Goal: Task Accomplishment & Management: Use online tool/utility

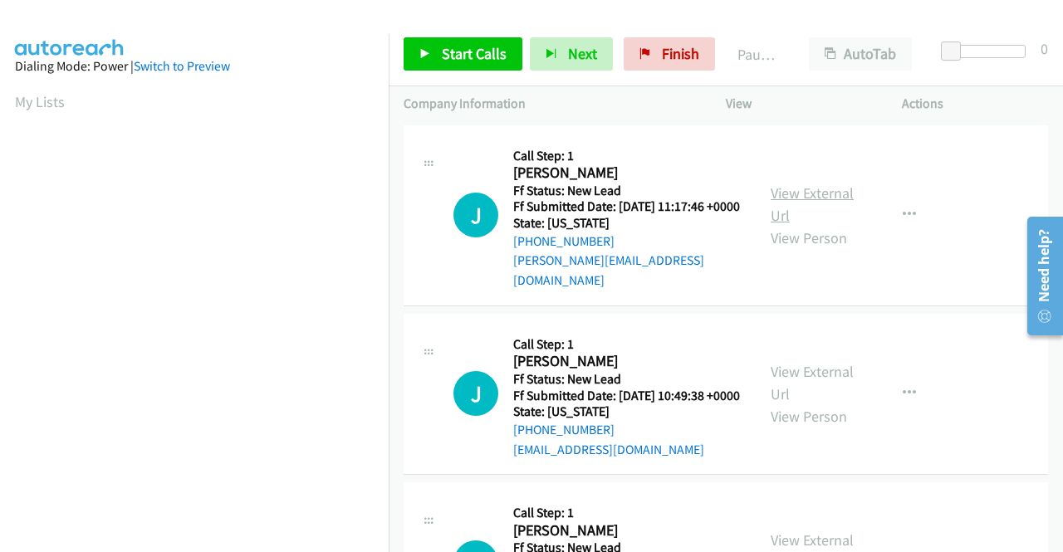
click at [834, 189] on link "View External Url" at bounding box center [812, 205] width 83 height 42
click at [831, 378] on link "View External Url" at bounding box center [812, 383] width 83 height 42
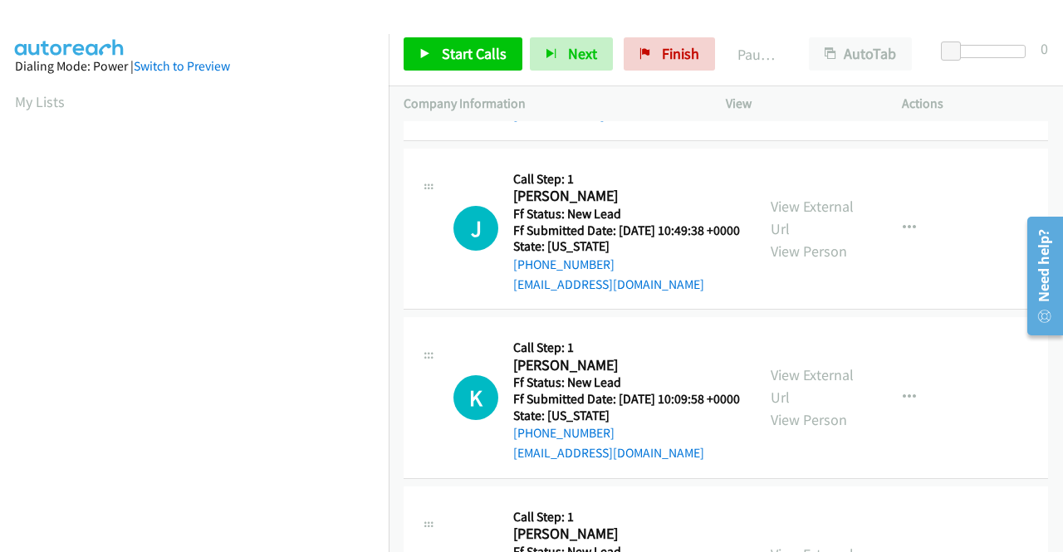
scroll to position [166, 0]
click at [825, 385] on link "View External Url" at bounding box center [812, 386] width 83 height 42
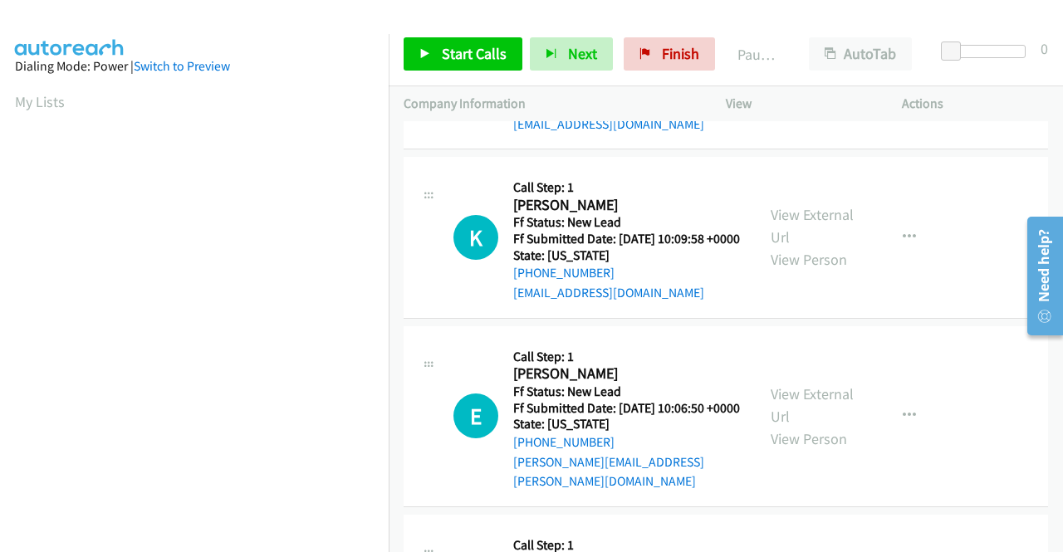
scroll to position [332, 0]
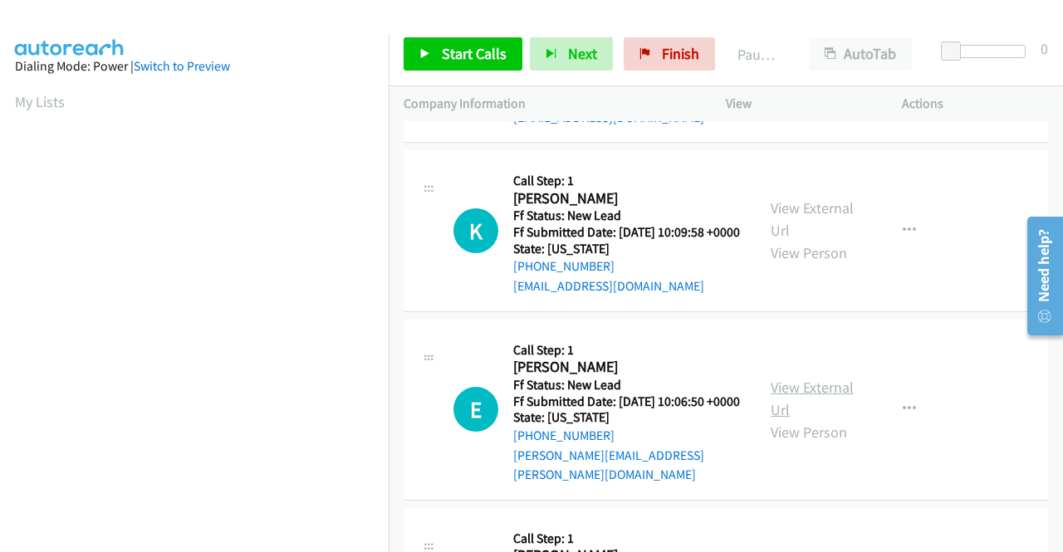
click at [834, 411] on link "View External Url" at bounding box center [812, 399] width 83 height 42
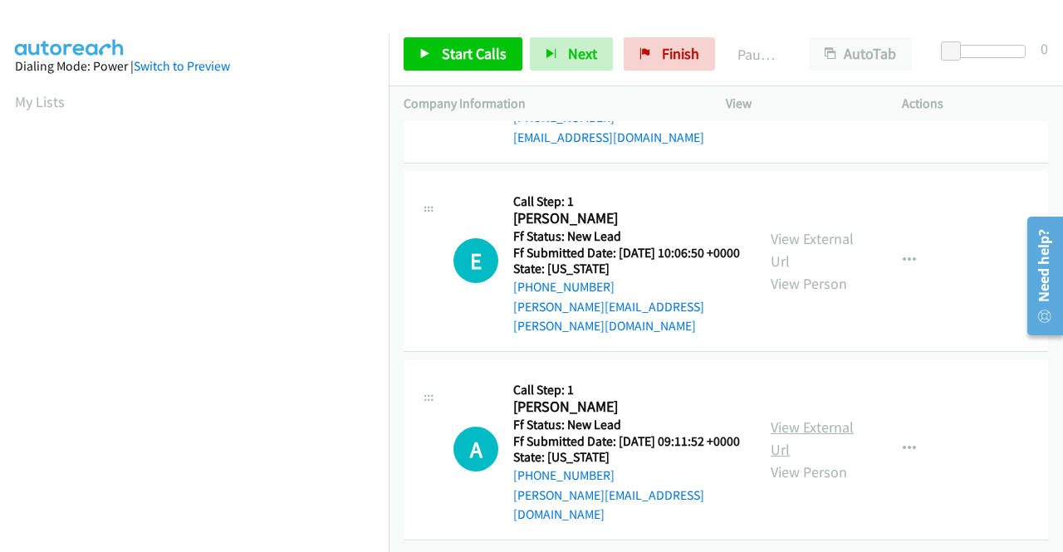
click at [806, 434] on link "View External Url" at bounding box center [812, 439] width 83 height 42
drag, startPoint x: 448, startPoint y: 54, endPoint x: 528, endPoint y: 142, distance: 119.3
click at [448, 54] on span "Start Calls" at bounding box center [474, 53] width 65 height 19
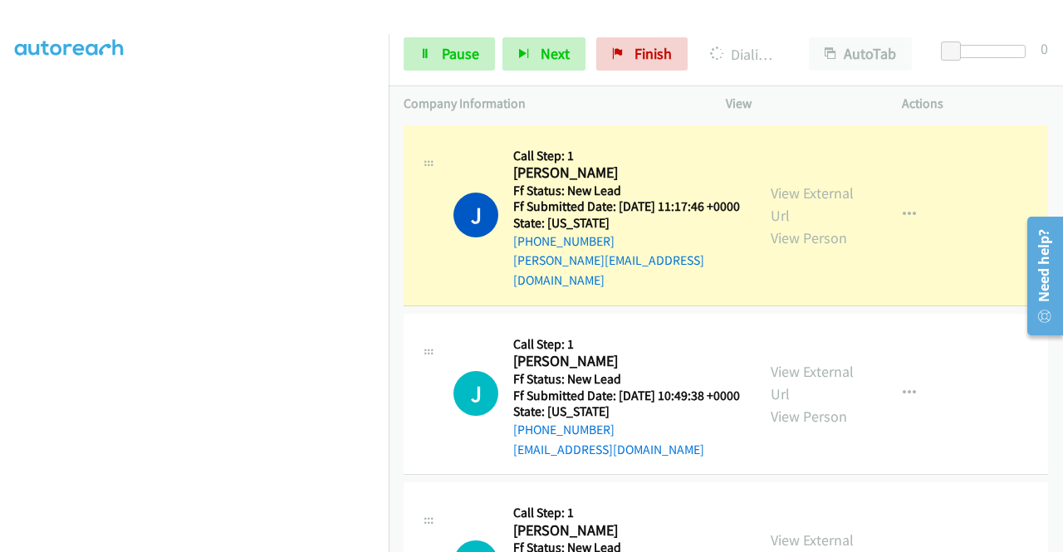
scroll to position [379, 0]
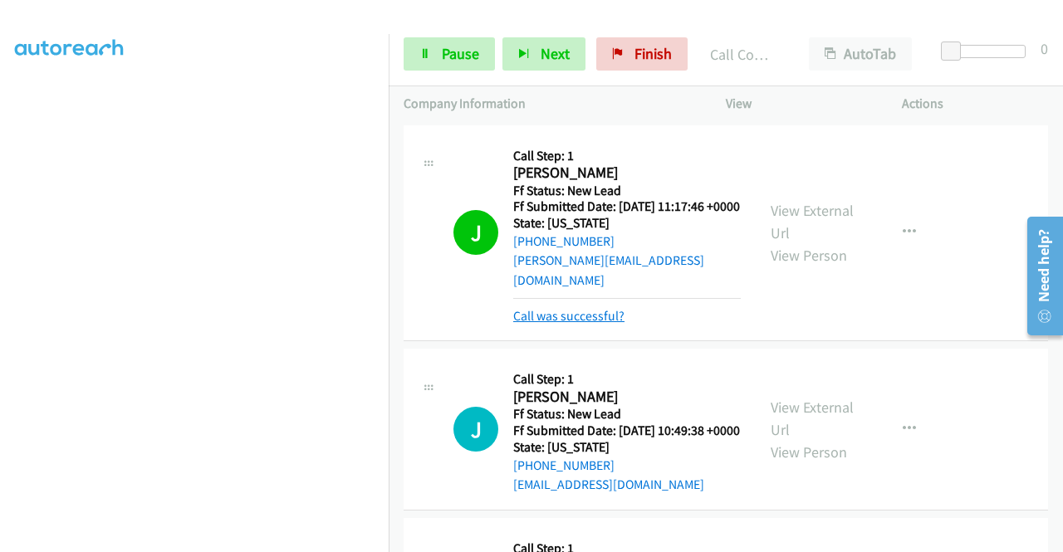
click at [529, 316] on link "Call was successful?" at bounding box center [568, 316] width 111 height 16
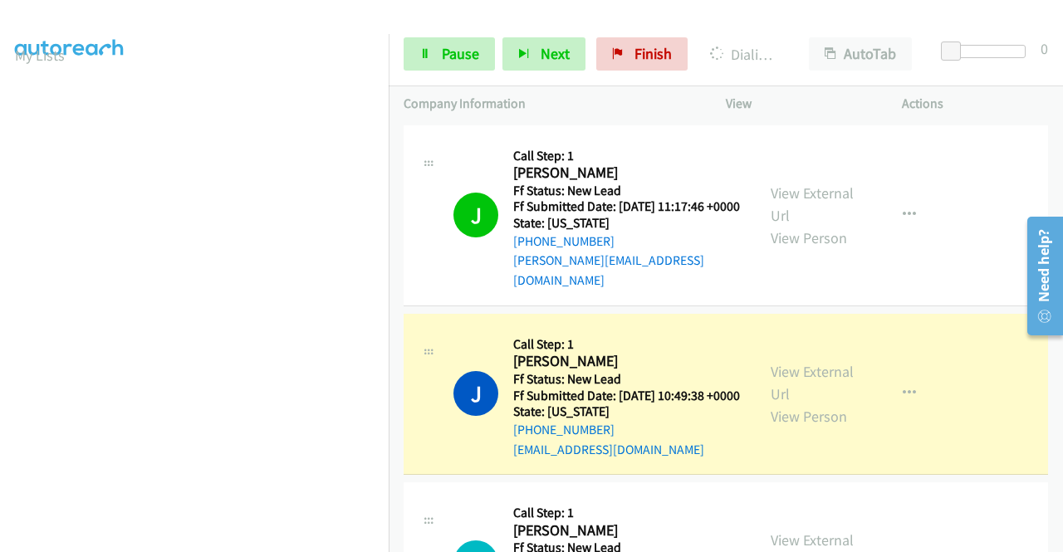
scroll to position [47, 0]
click at [426, 61] on link "Pause" at bounding box center [449, 53] width 91 height 33
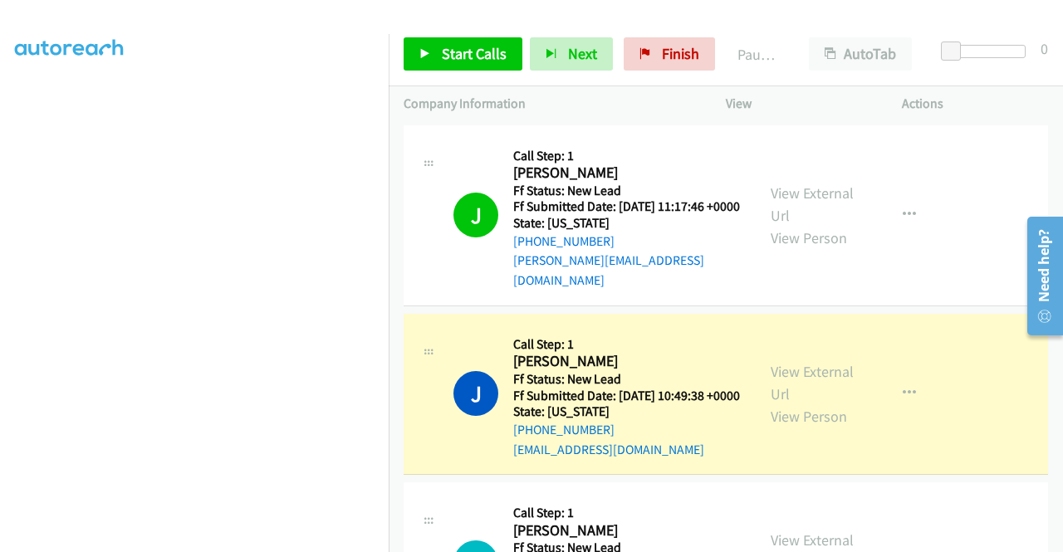
scroll to position [379, 0]
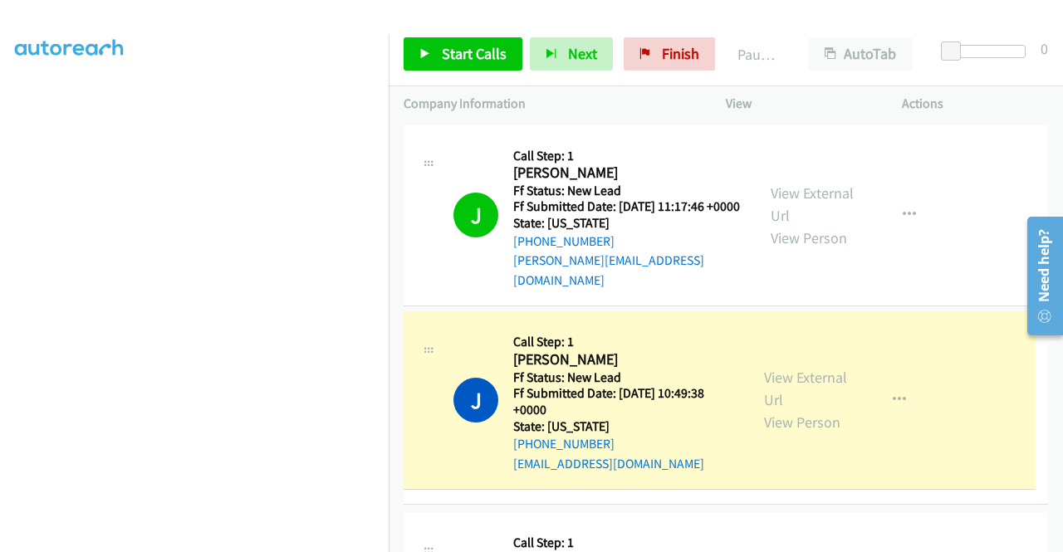
drag, startPoint x: 575, startPoint y: 441, endPoint x: 768, endPoint y: 15, distance: 468.0
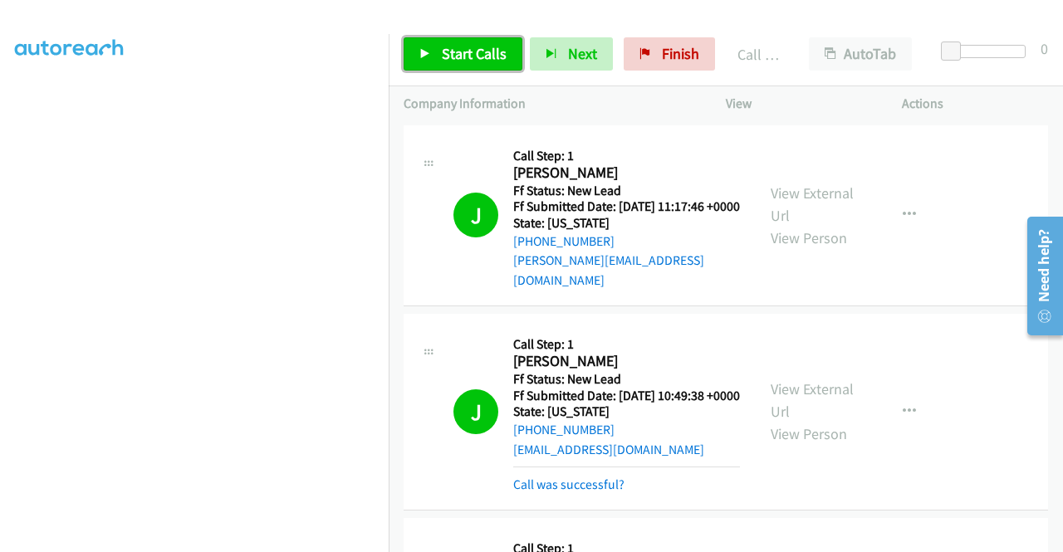
drag, startPoint x: 455, startPoint y: 56, endPoint x: 472, endPoint y: 94, distance: 40.9
click at [455, 56] on span "Start Calls" at bounding box center [474, 53] width 65 height 19
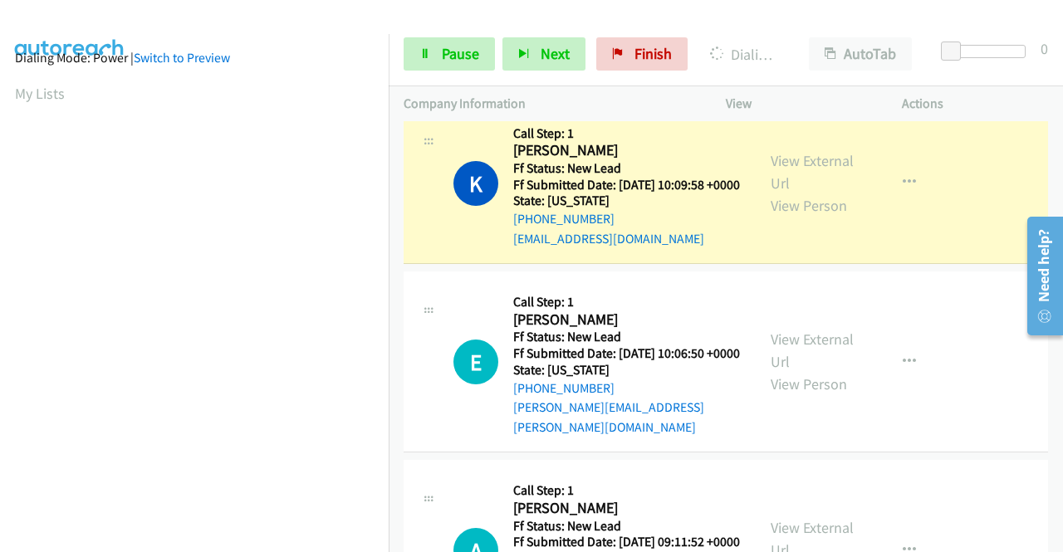
scroll to position [0, 0]
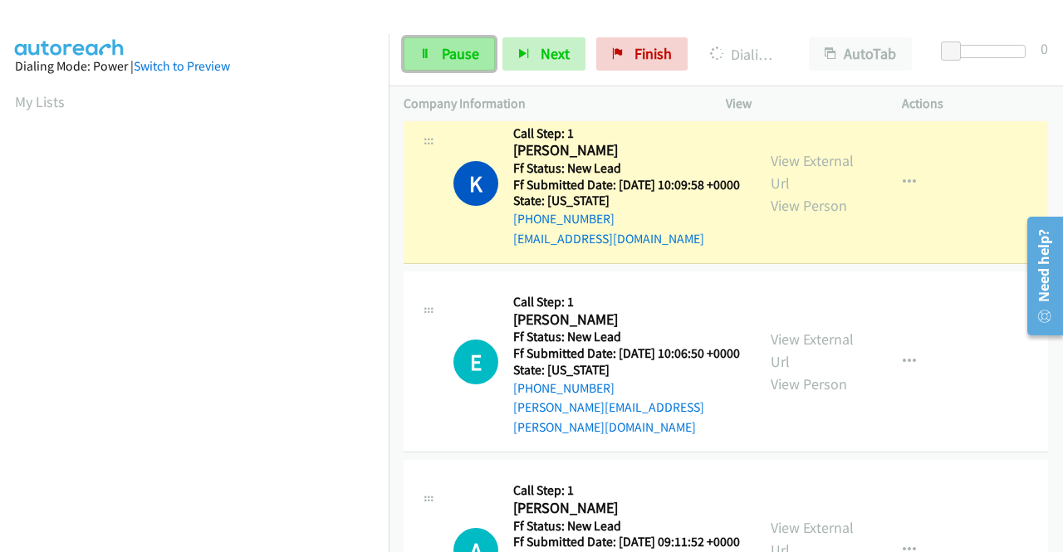
click at [428, 56] on icon at bounding box center [425, 55] width 12 height 12
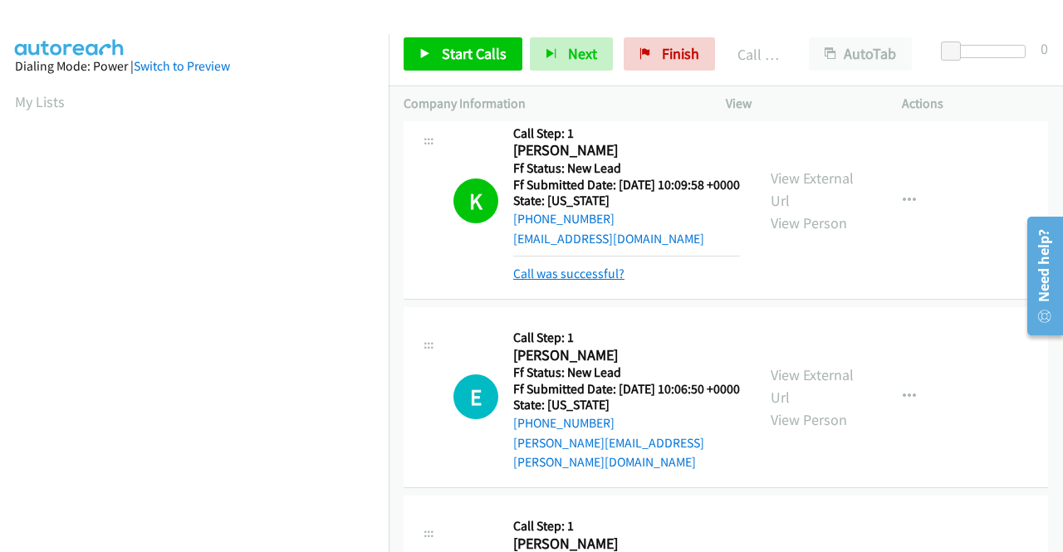
click at [608, 282] on link "Call was successful?" at bounding box center [568, 274] width 111 height 16
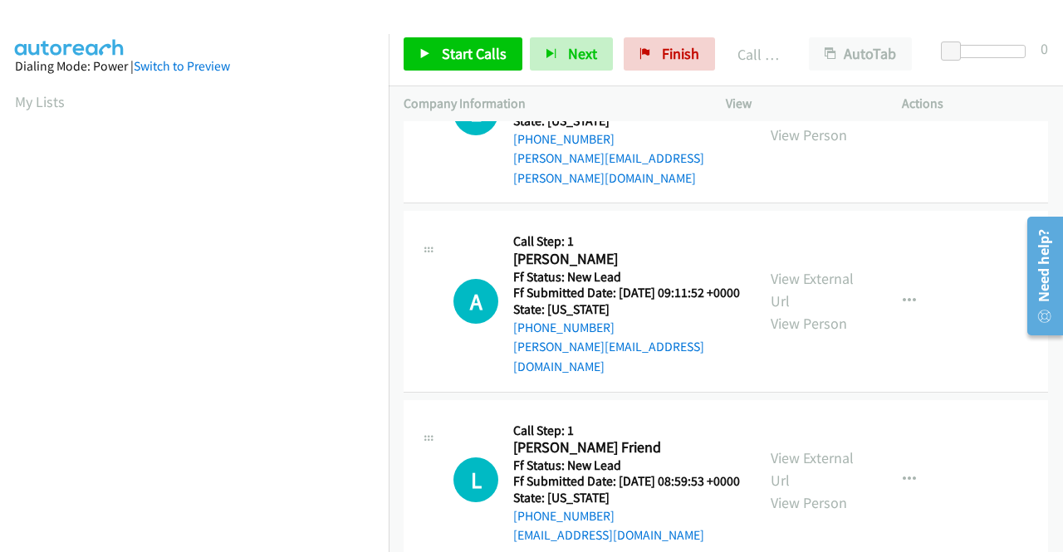
scroll to position [748, 0]
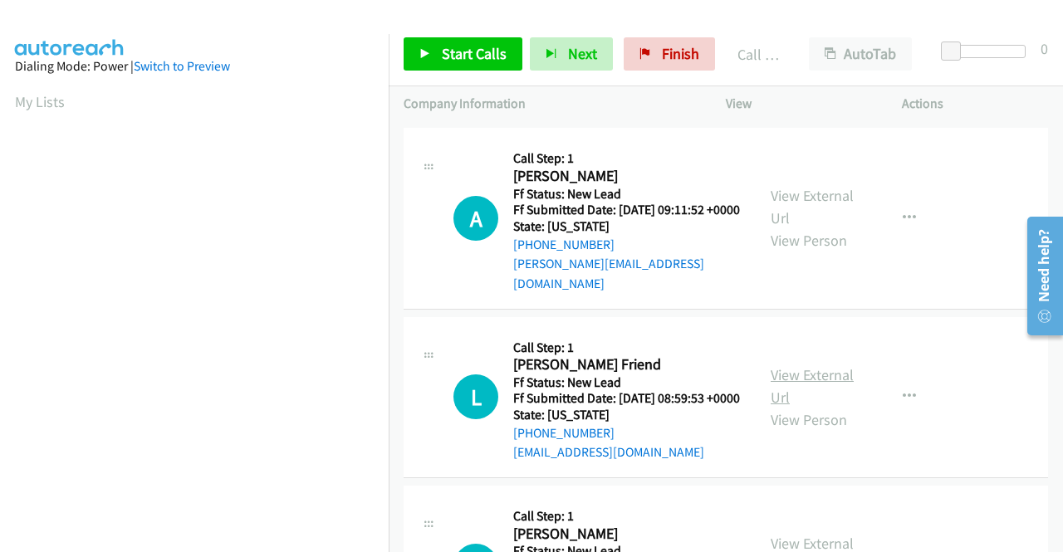
click at [811, 406] on link "View External Url" at bounding box center [812, 386] width 83 height 42
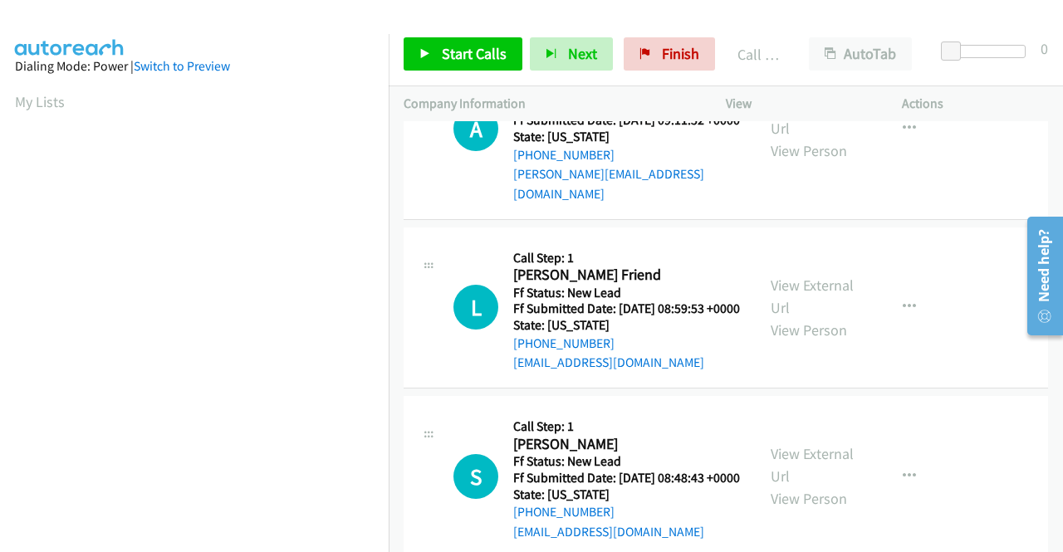
scroll to position [997, 0]
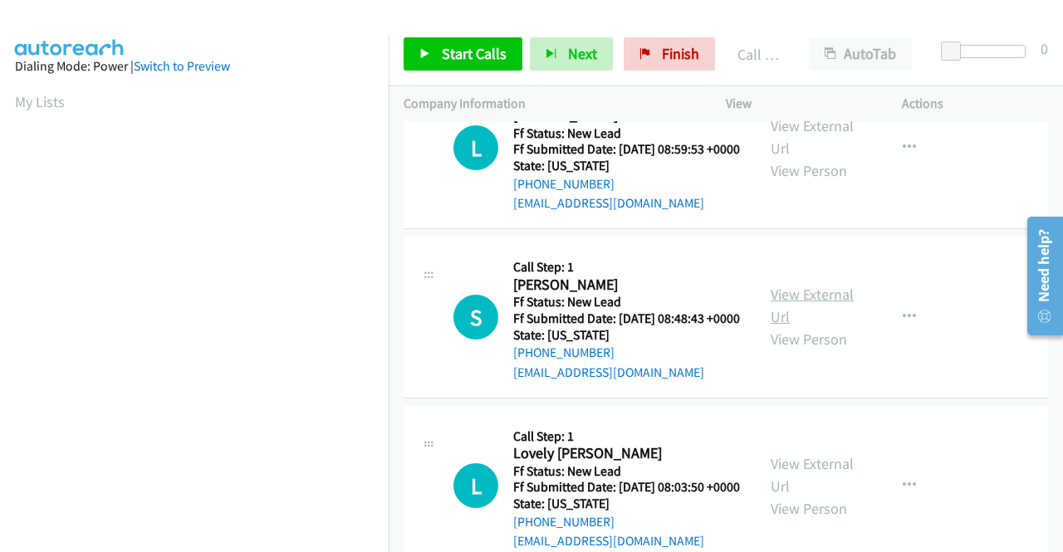
click at [804, 326] on link "View External Url" at bounding box center [812, 306] width 83 height 42
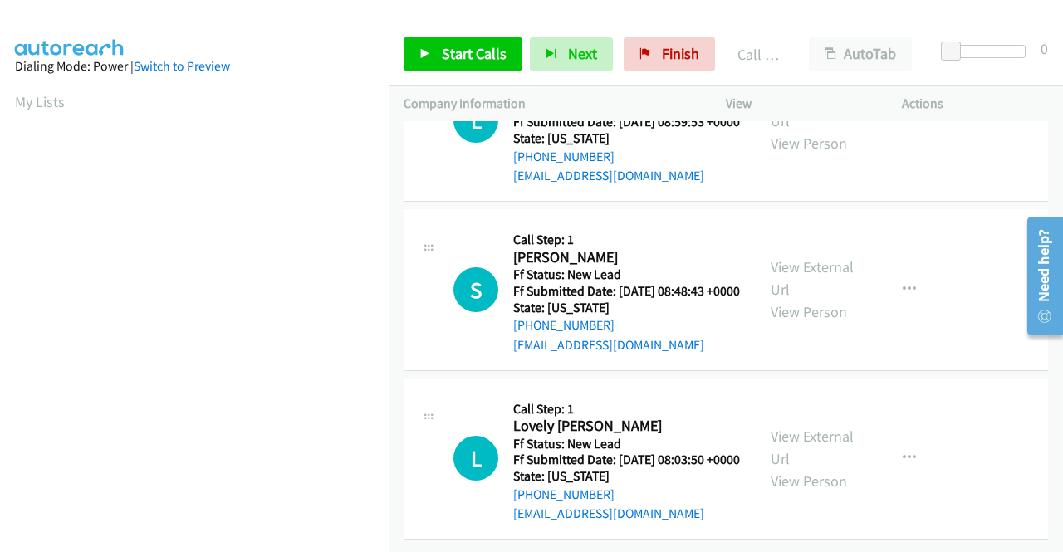
scroll to position [1080, 0]
click at [794, 440] on link "View External Url" at bounding box center [812, 448] width 83 height 42
click at [495, 54] on span "Start Calls" at bounding box center [474, 53] width 65 height 19
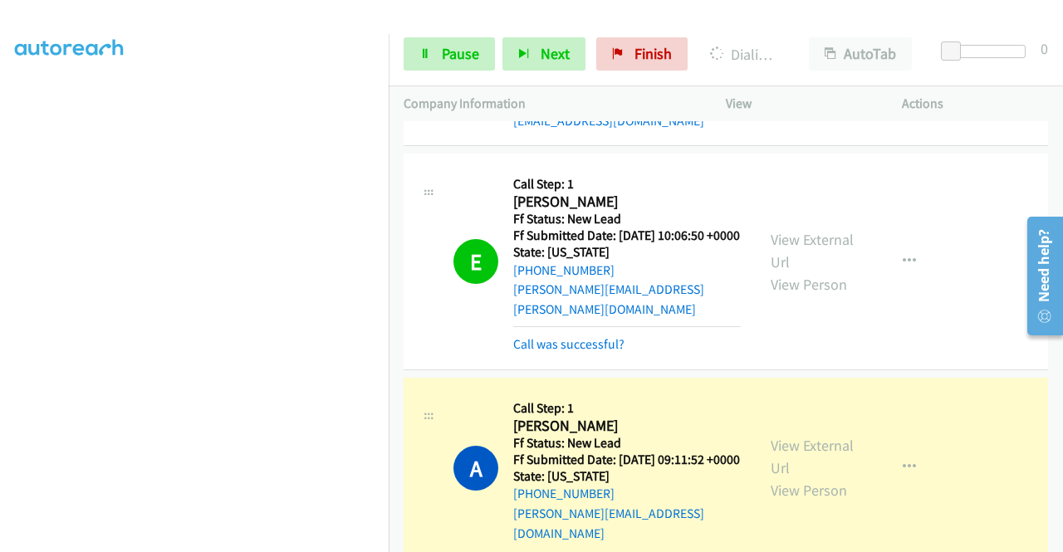
scroll to position [476, 0]
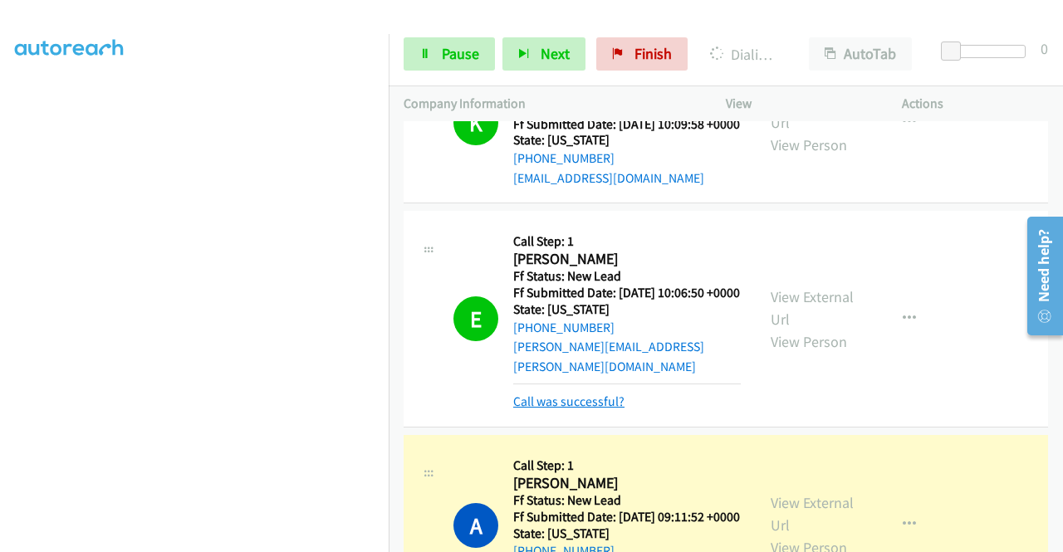
click at [565, 409] on link "Call was successful?" at bounding box center [568, 402] width 111 height 16
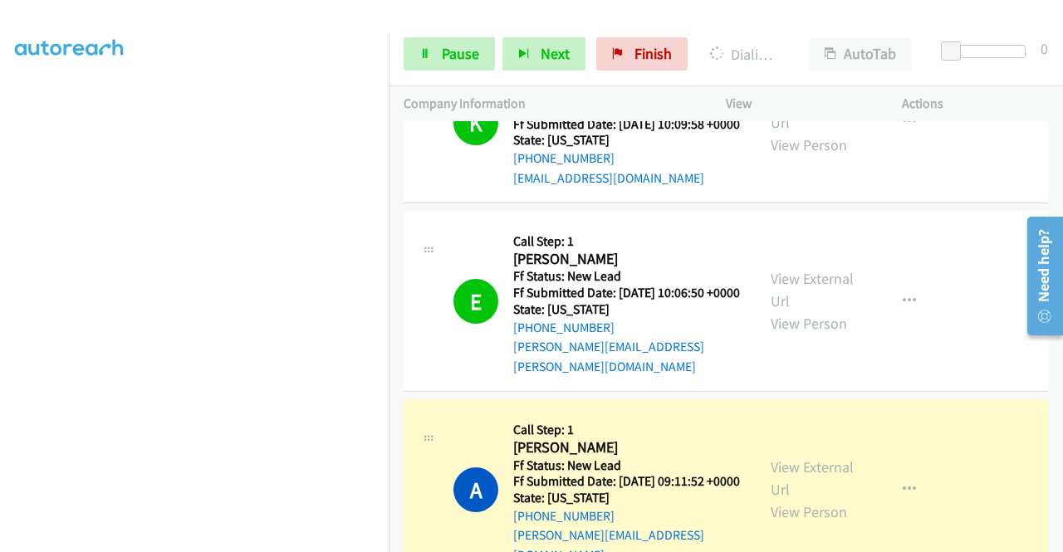
click at [868, 238] on td "E Callback Scheduled Call Step: 1 Elizabeth Sirota America/New_York Ff Status: …" at bounding box center [726, 302] width 674 height 189
click at [433, 50] on link "Pause" at bounding box center [449, 53] width 91 height 33
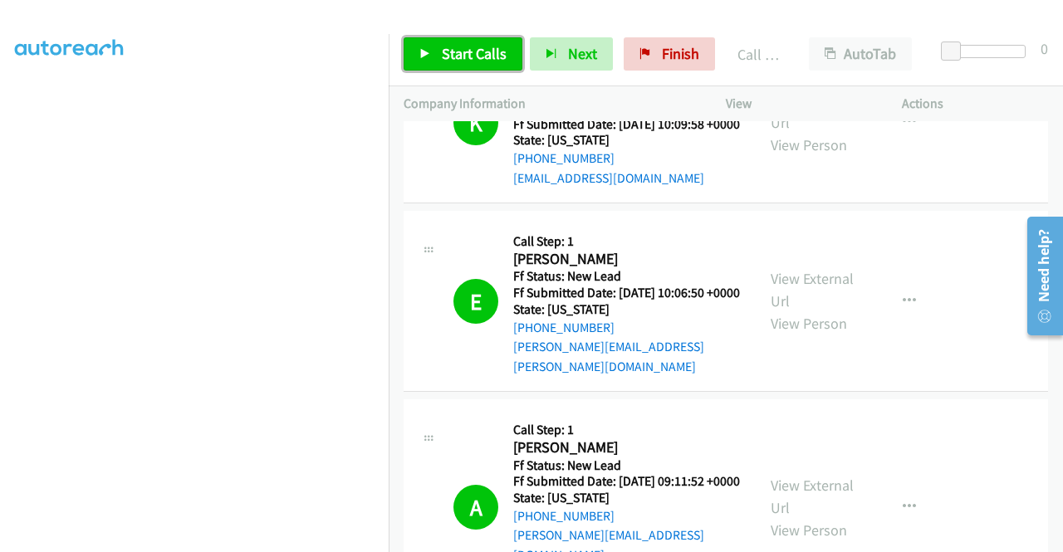
click at [501, 47] on span "Start Calls" at bounding box center [474, 53] width 65 height 19
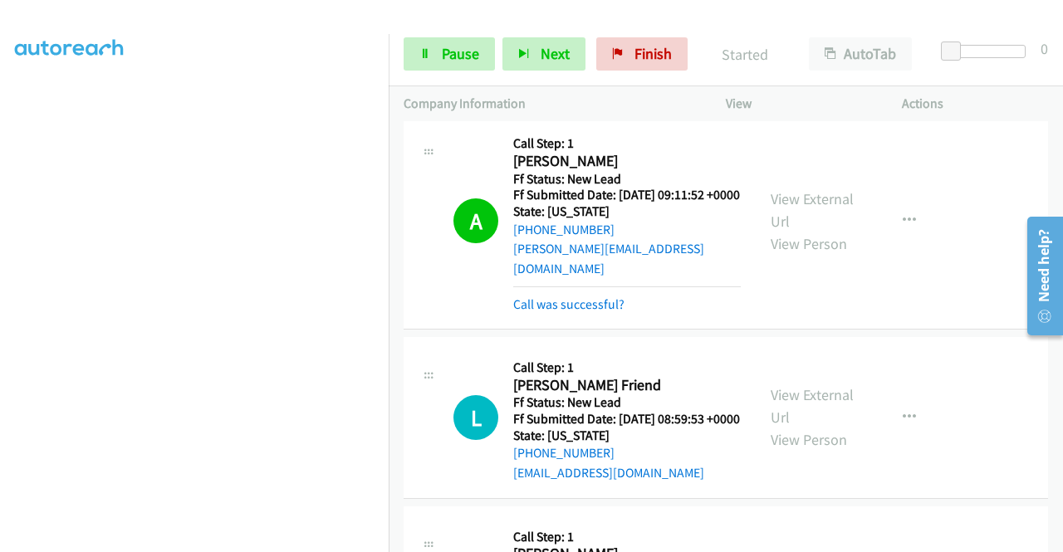
scroll to position [808, 0]
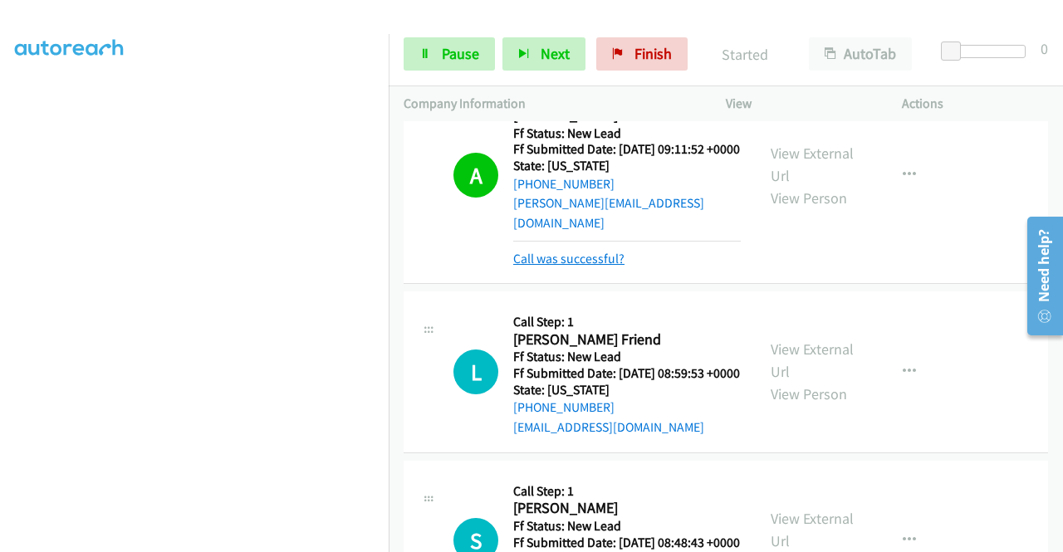
click at [586, 267] on link "Call was successful?" at bounding box center [568, 259] width 111 height 16
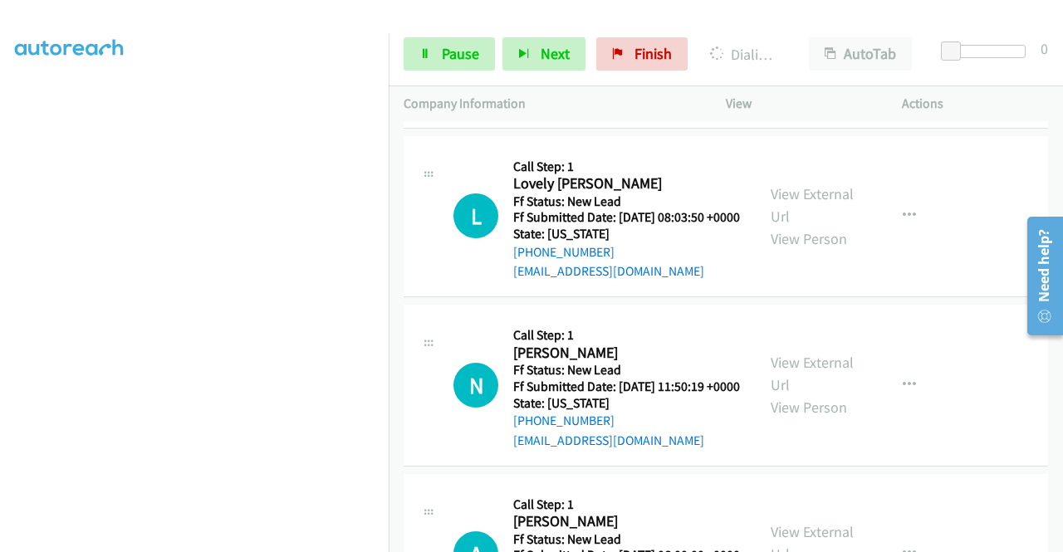
scroll to position [1306, 0]
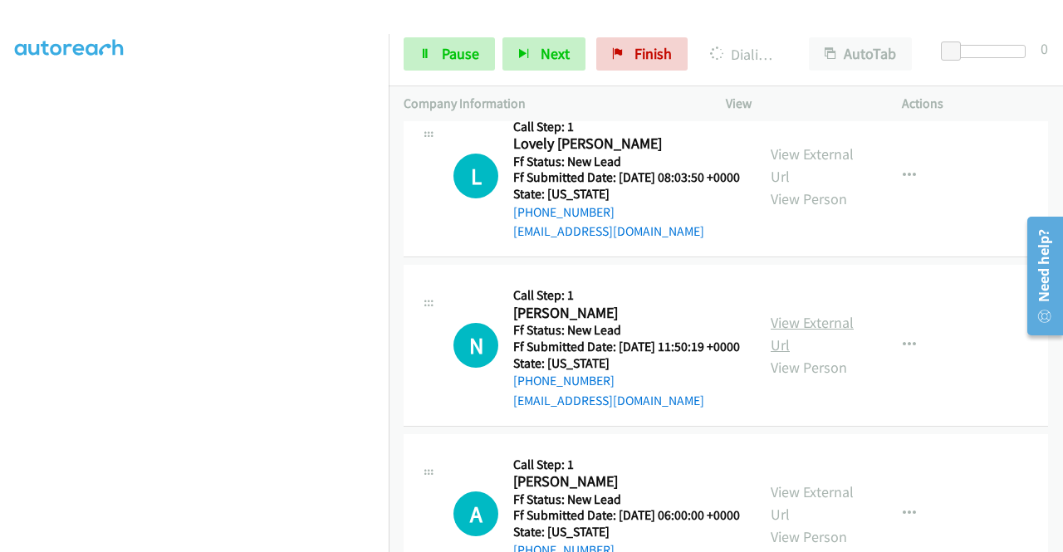
click at [804, 355] on link "View External Url" at bounding box center [812, 334] width 83 height 42
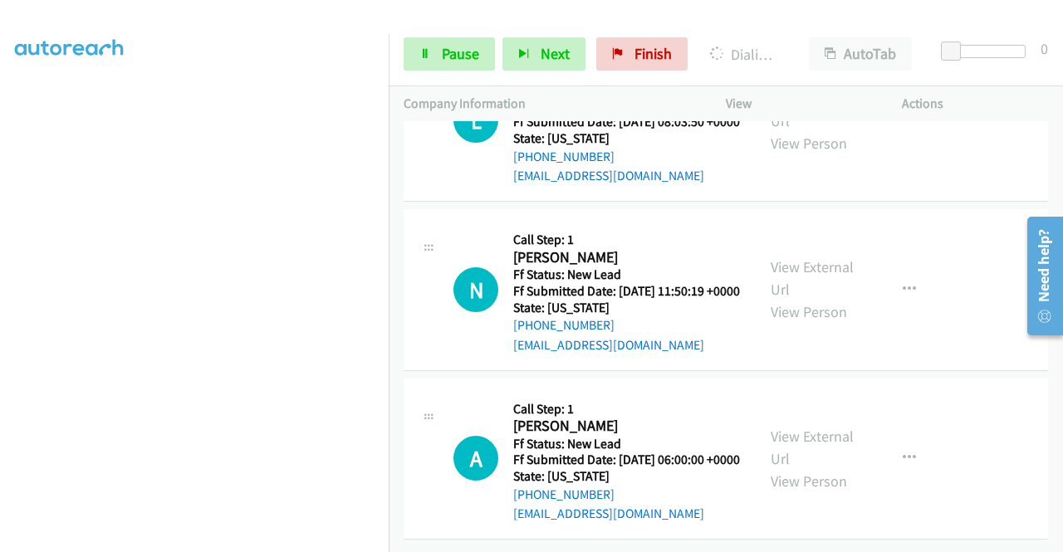
scroll to position [1475, 0]
click at [831, 427] on link "View External Url" at bounding box center [812, 448] width 83 height 42
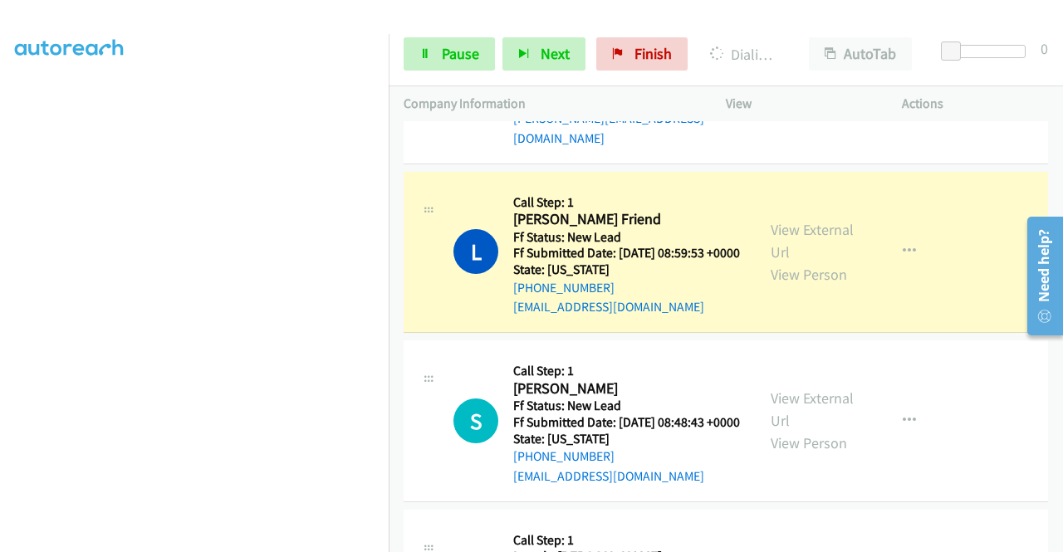
scroll to position [894, 0]
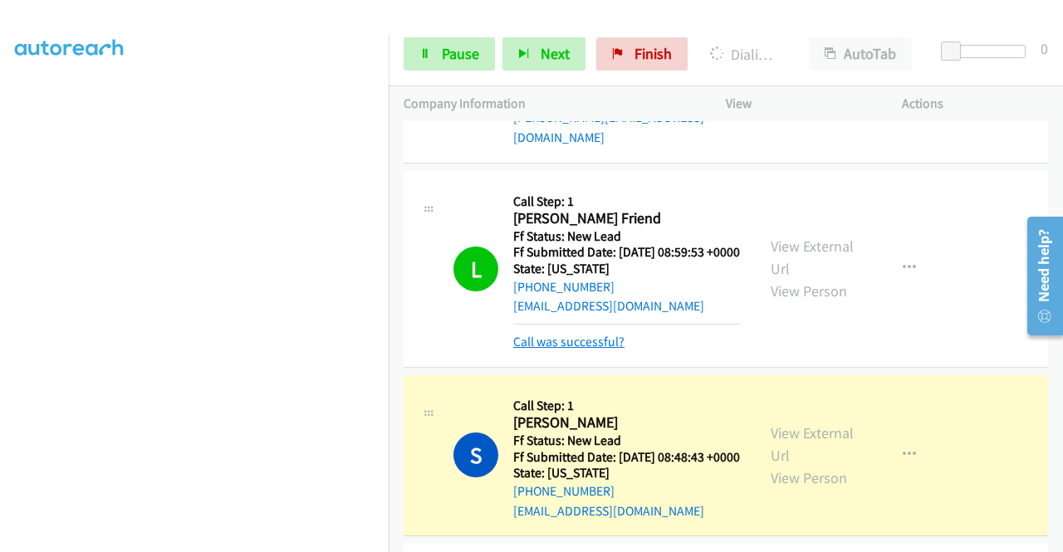
click at [535, 350] on link "Call was successful?" at bounding box center [568, 342] width 111 height 16
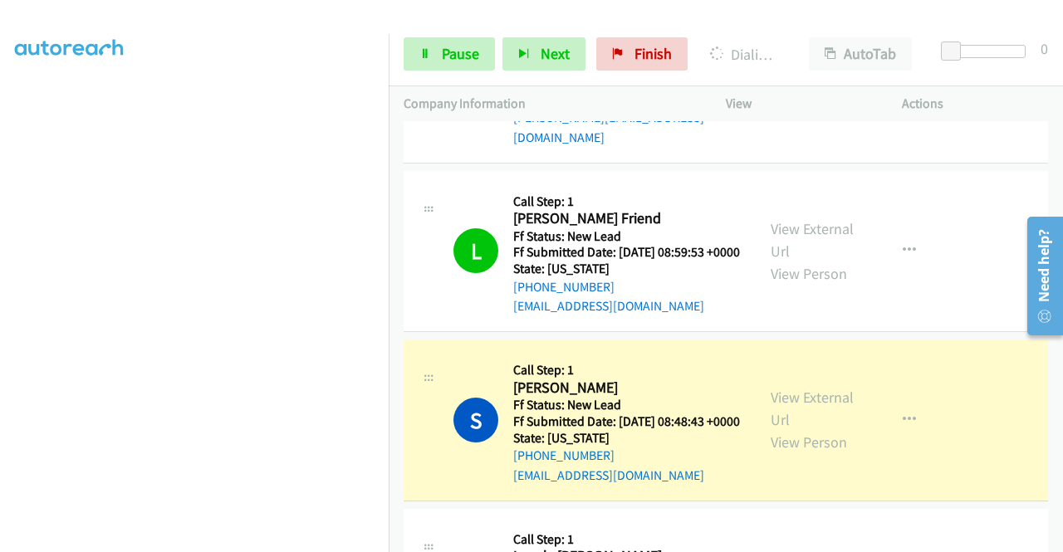
scroll to position [1060, 0]
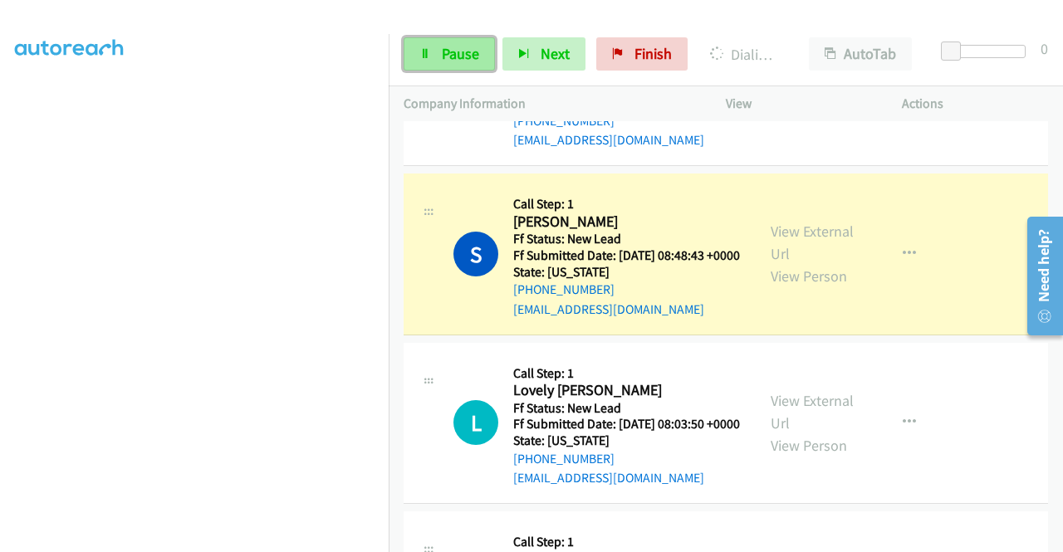
click at [427, 62] on link "Pause" at bounding box center [449, 53] width 91 height 33
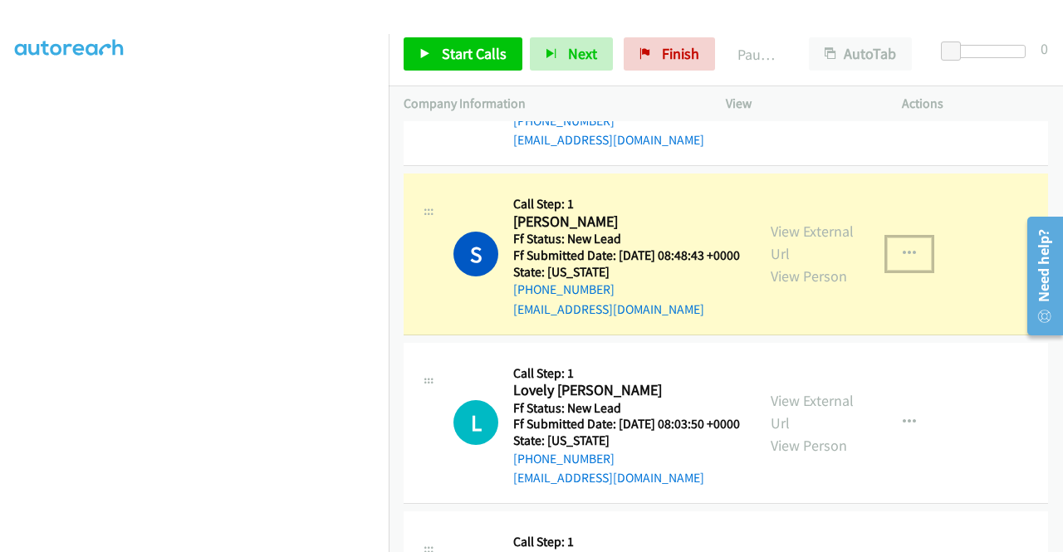
click at [903, 261] on icon "button" at bounding box center [909, 254] width 13 height 13
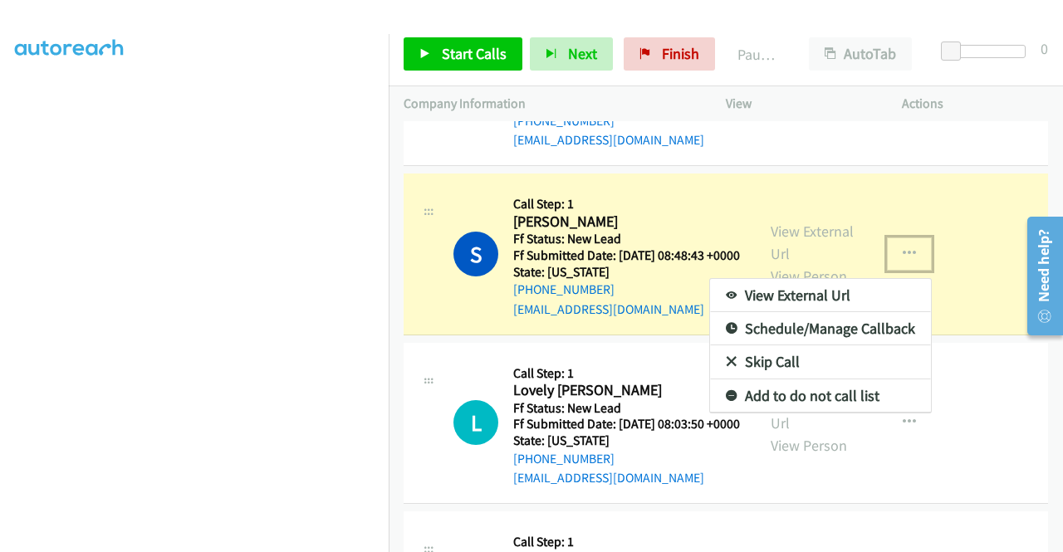
click at [821, 413] on link "Add to do not call list" at bounding box center [820, 396] width 221 height 33
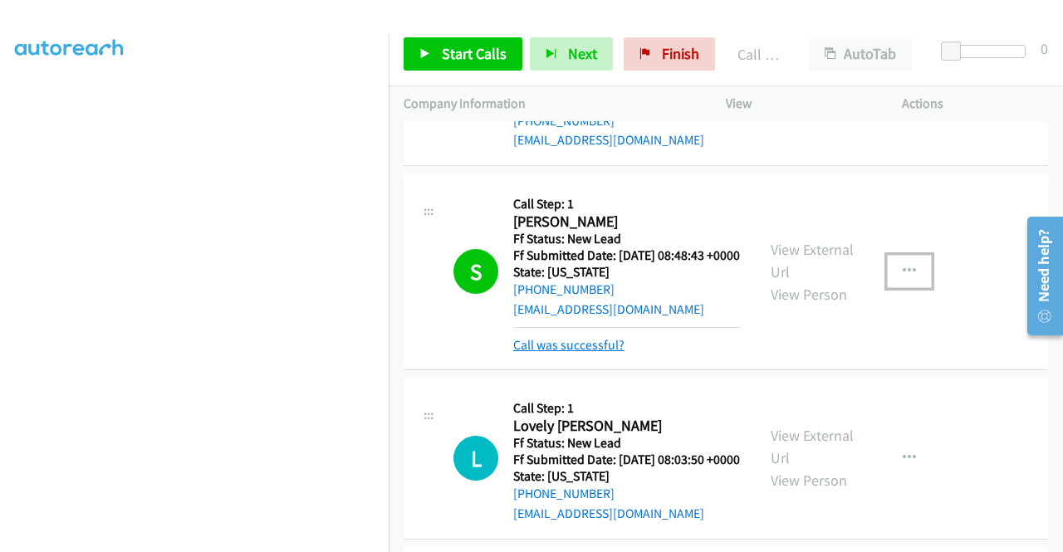
click at [610, 353] on link "Call was successful?" at bounding box center [568, 345] width 111 height 16
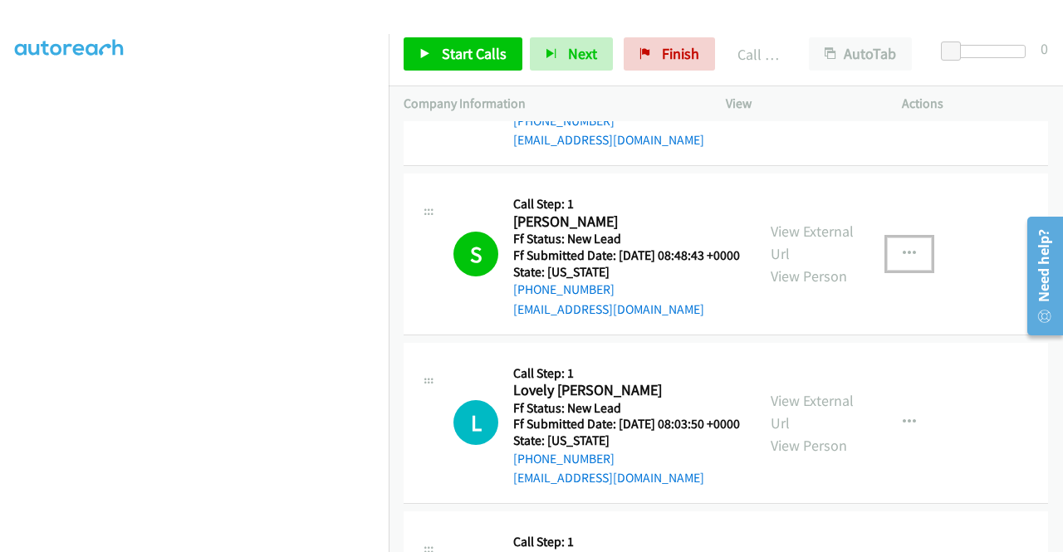
click at [893, 271] on button "button" at bounding box center [909, 254] width 45 height 33
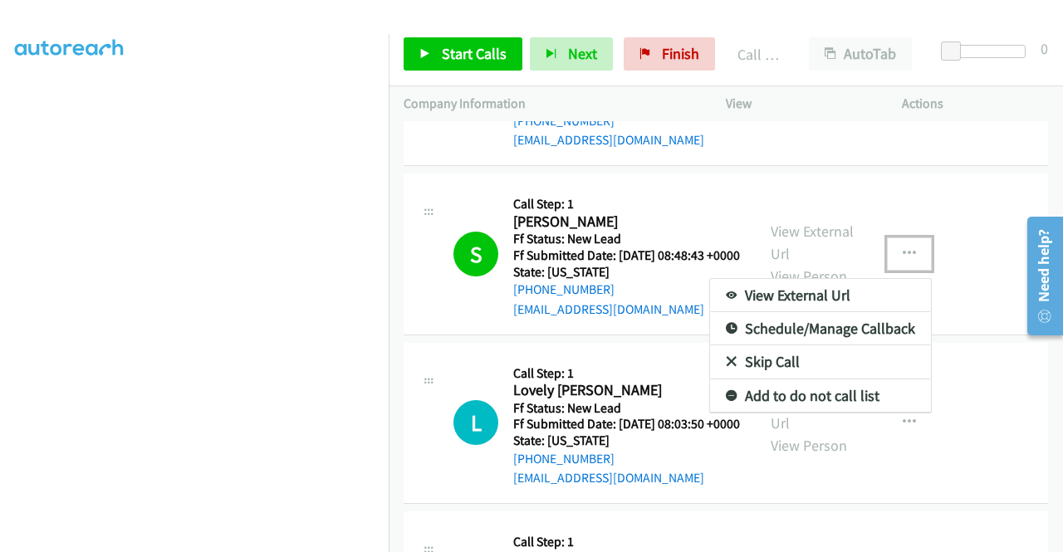
click at [809, 413] on link "Add to do not call list" at bounding box center [820, 396] width 221 height 33
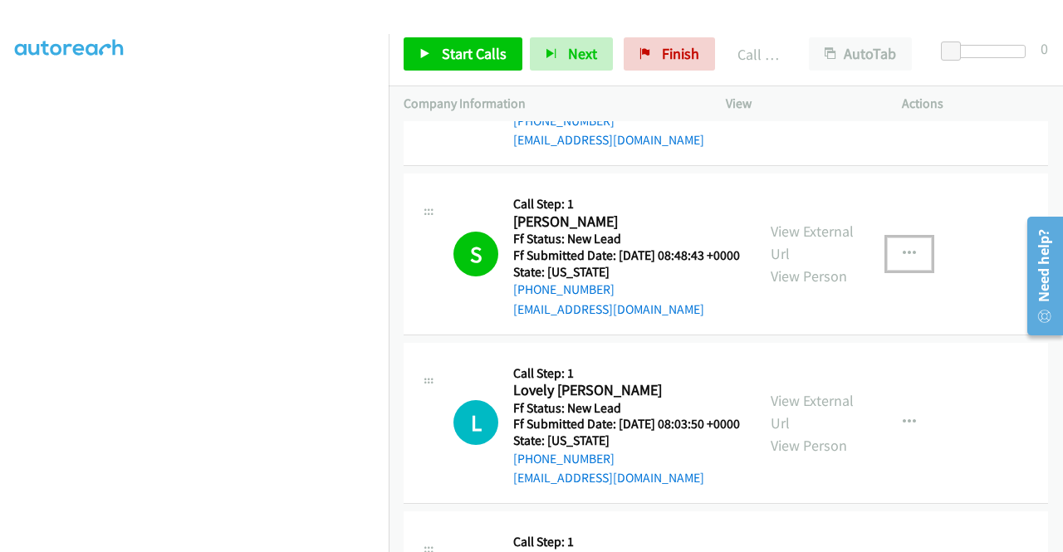
click at [903, 261] on icon "button" at bounding box center [909, 254] width 13 height 13
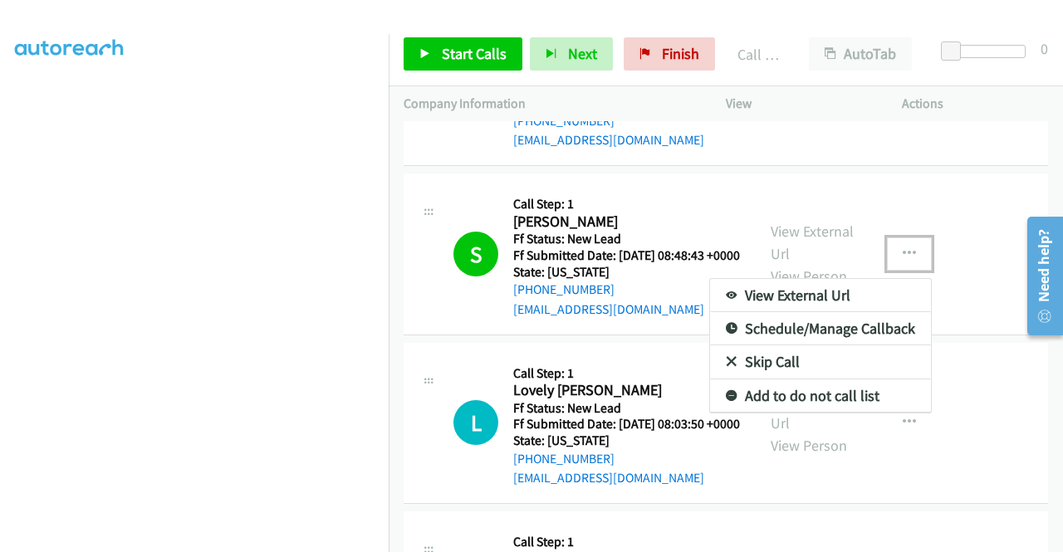
click at [787, 413] on link "Add to do not call list" at bounding box center [820, 396] width 221 height 33
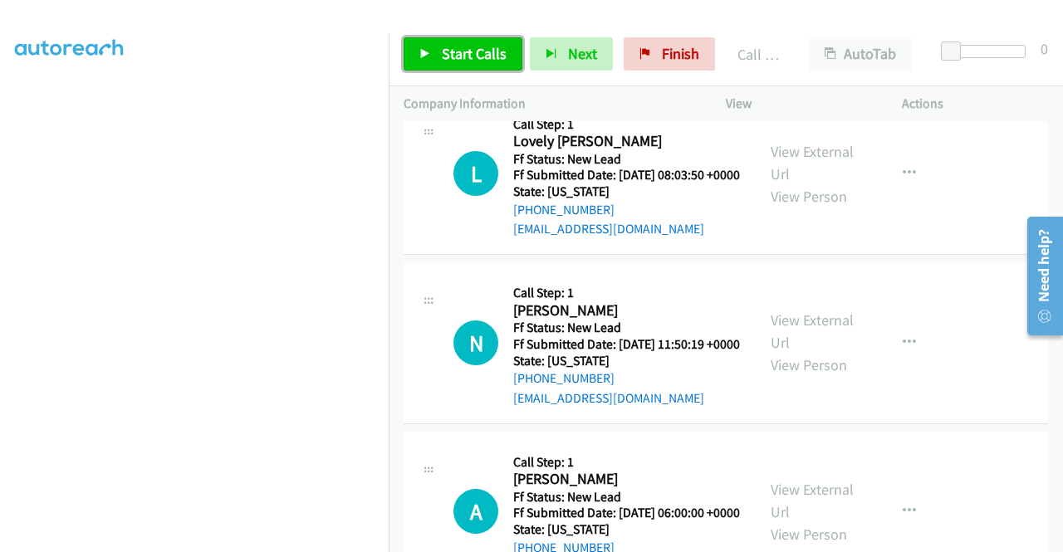
click at [475, 56] on span "Start Calls" at bounding box center [474, 53] width 65 height 19
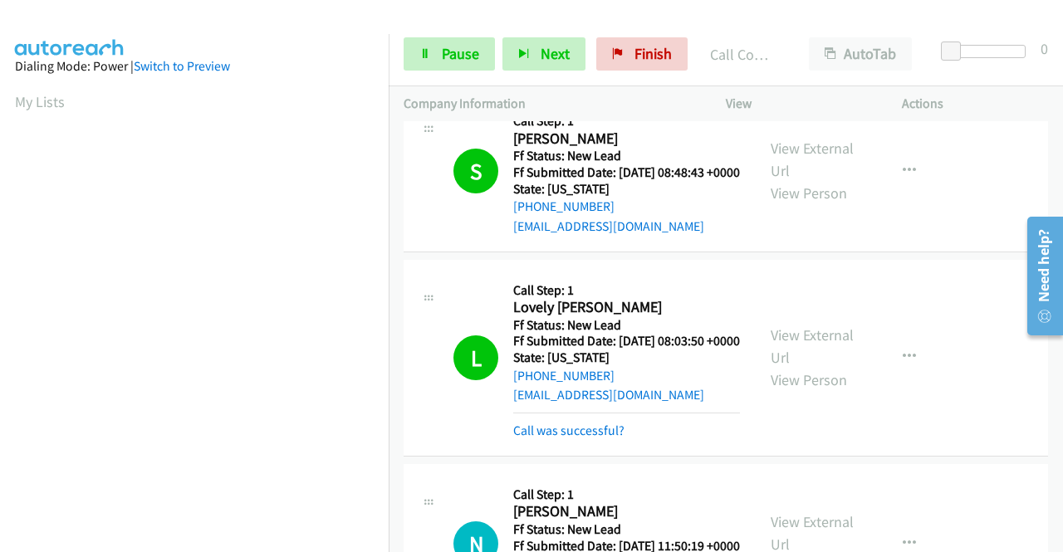
scroll to position [379, 0]
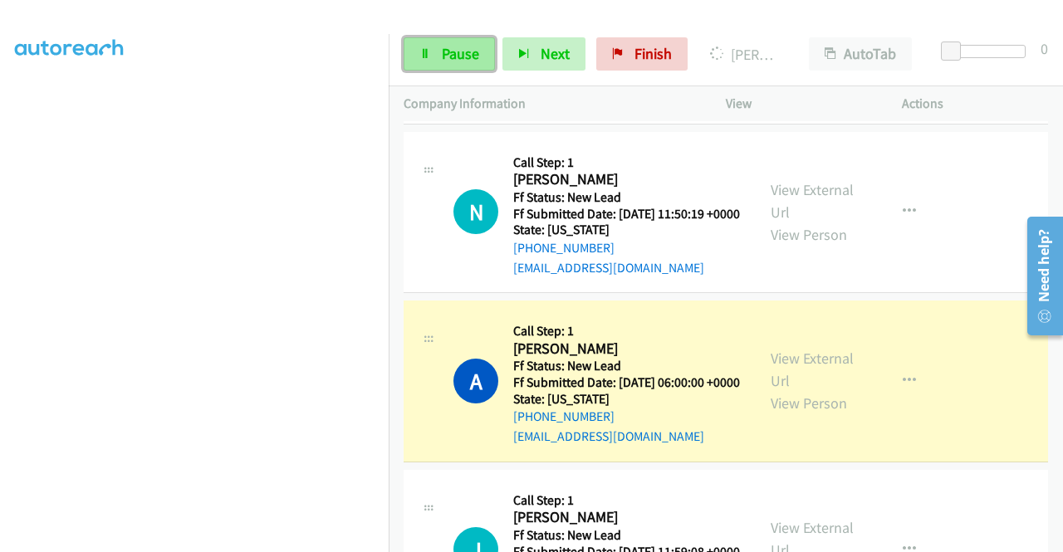
click at [453, 47] on span "Pause" at bounding box center [460, 53] width 37 height 19
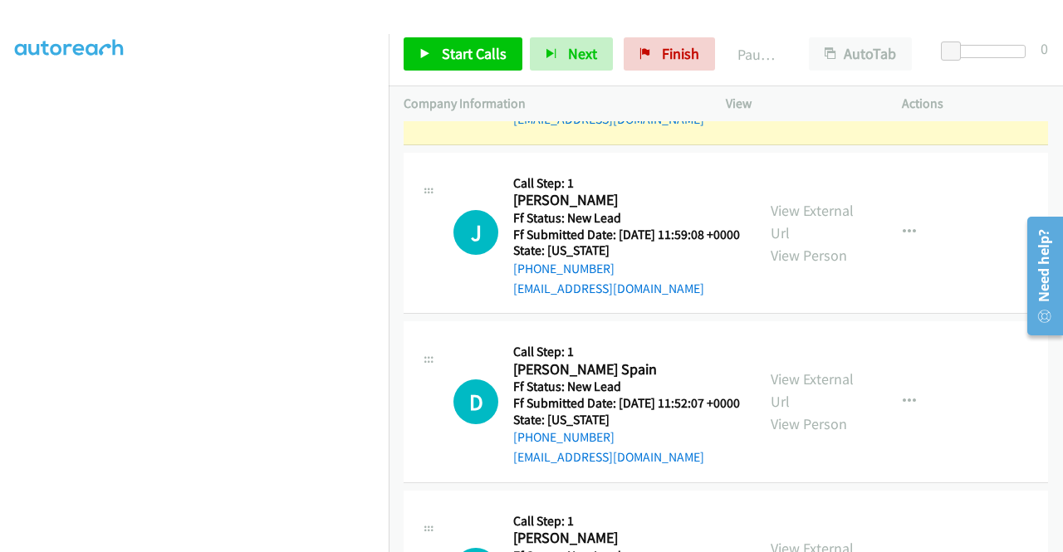
scroll to position [1807, 0]
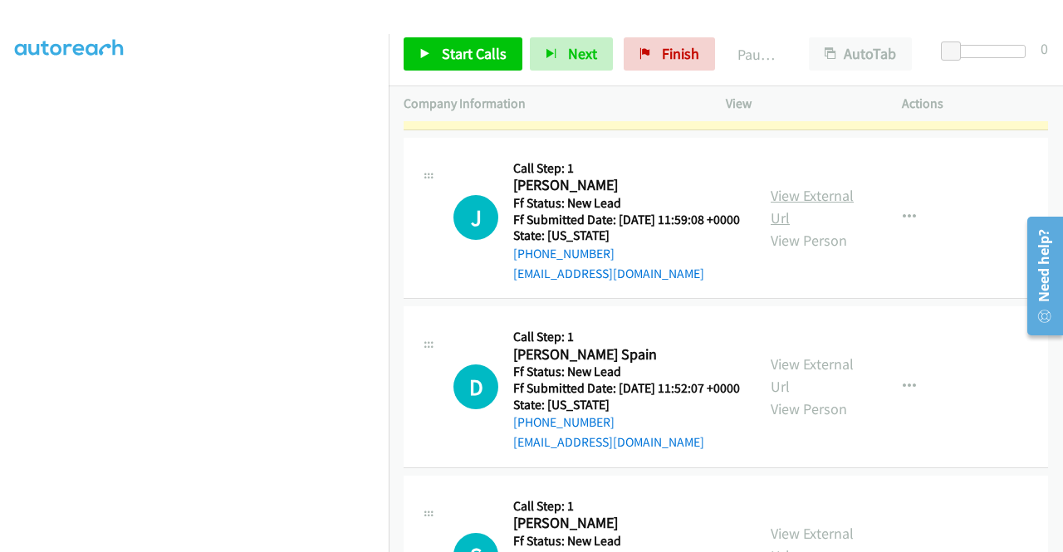
click at [782, 228] on link "View External Url" at bounding box center [812, 207] width 83 height 42
click at [831, 396] on link "View External Url" at bounding box center [812, 376] width 83 height 42
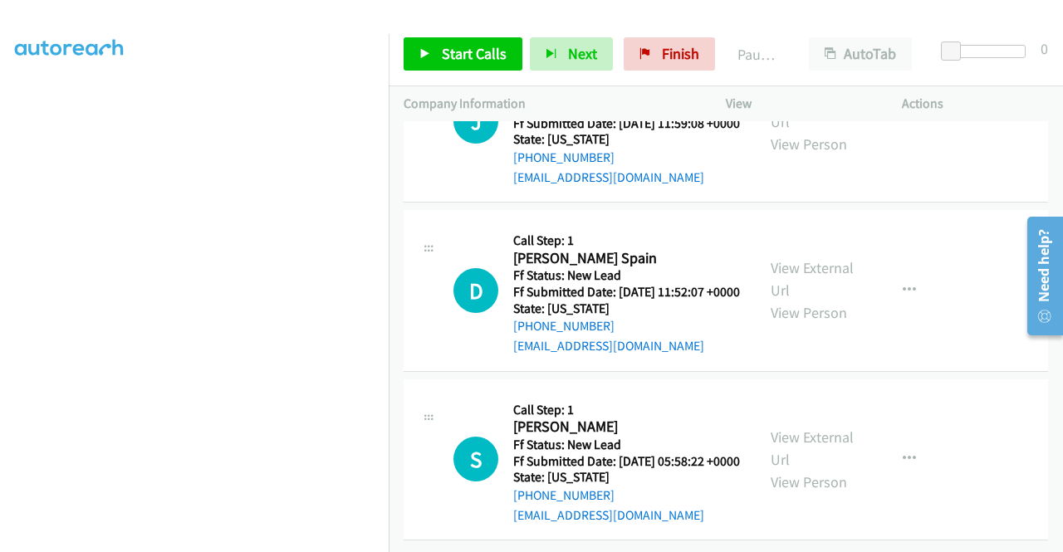
scroll to position [1973, 0]
click at [807, 468] on link "View External Url" at bounding box center [812, 448] width 83 height 42
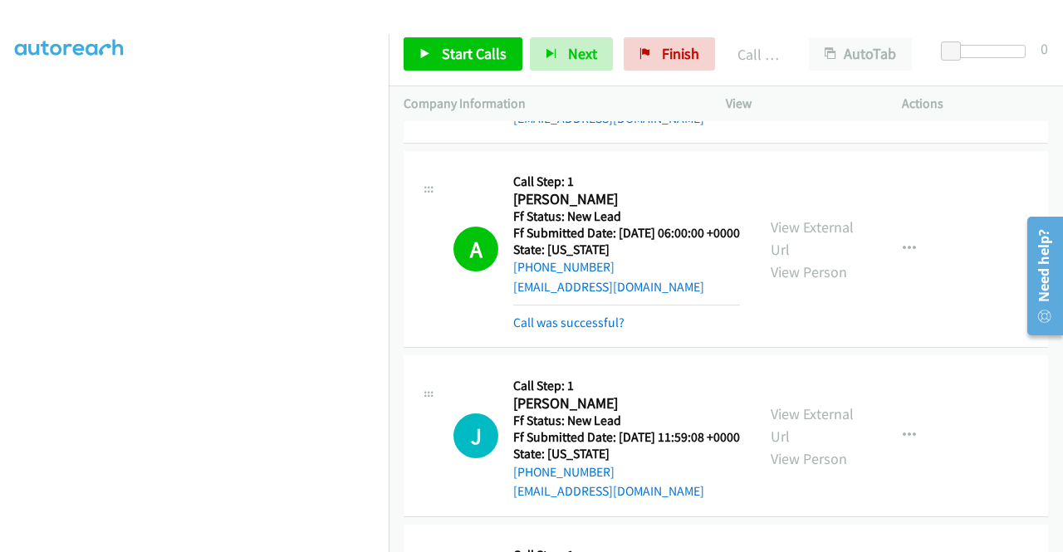
scroll to position [1651, 0]
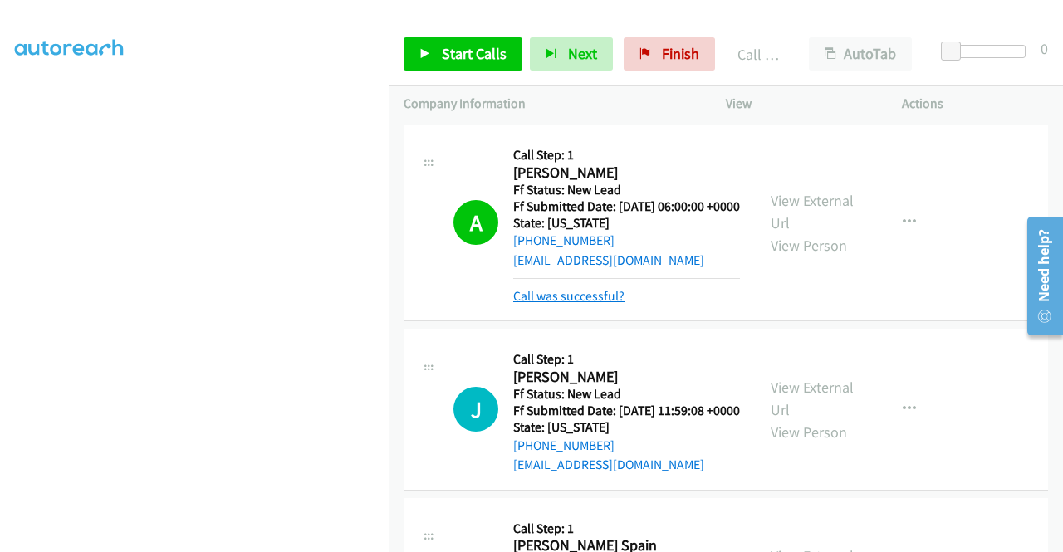
click at [603, 304] on link "Call was successful?" at bounding box center [568, 296] width 111 height 16
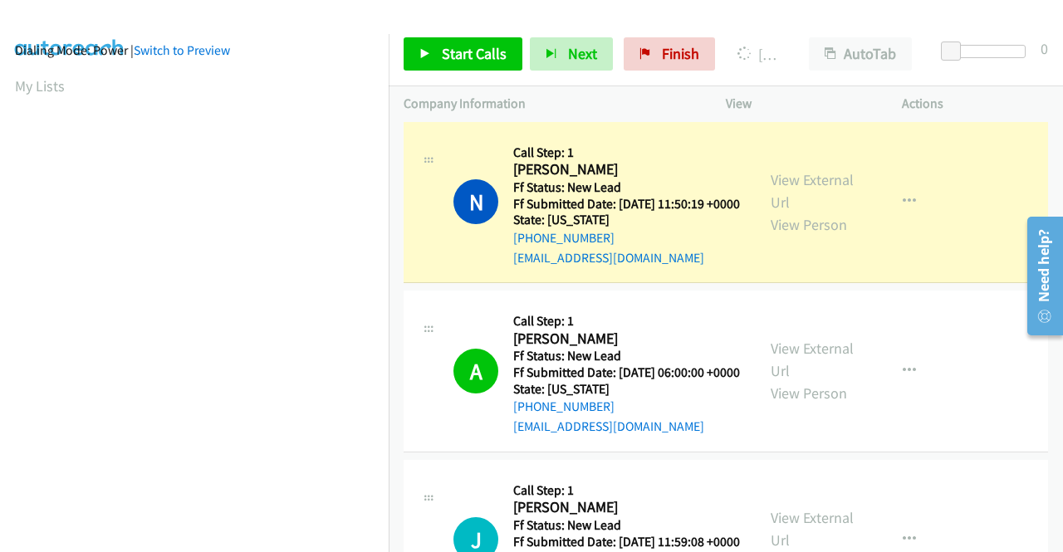
scroll to position [0, 0]
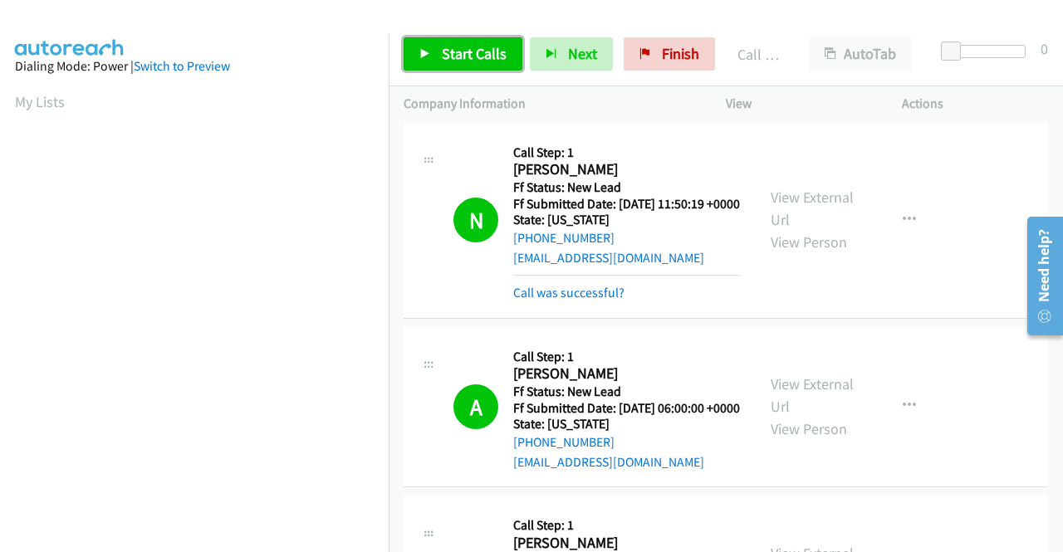
click at [502, 52] on span "Start Calls" at bounding box center [474, 53] width 65 height 19
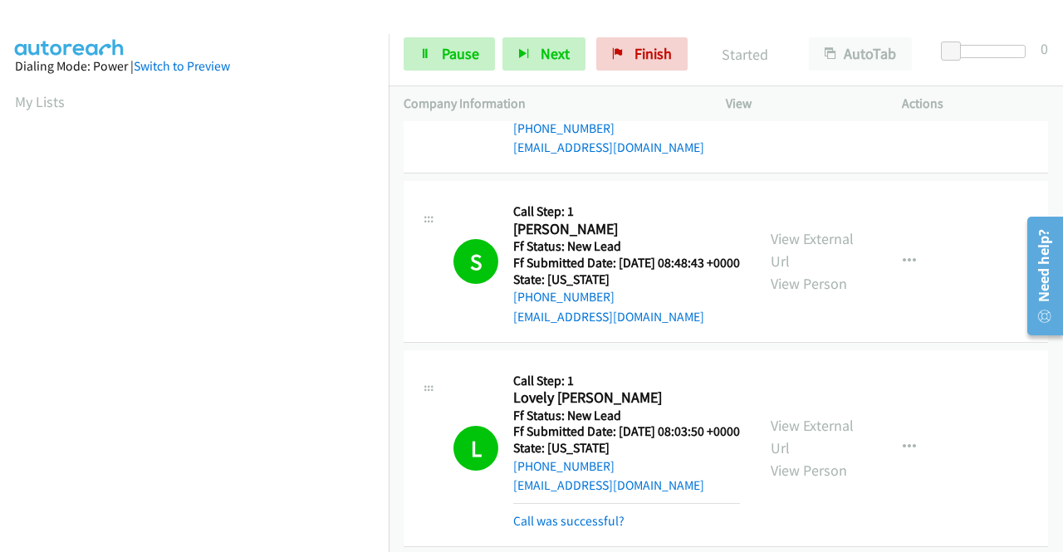
scroll to position [1236, 0]
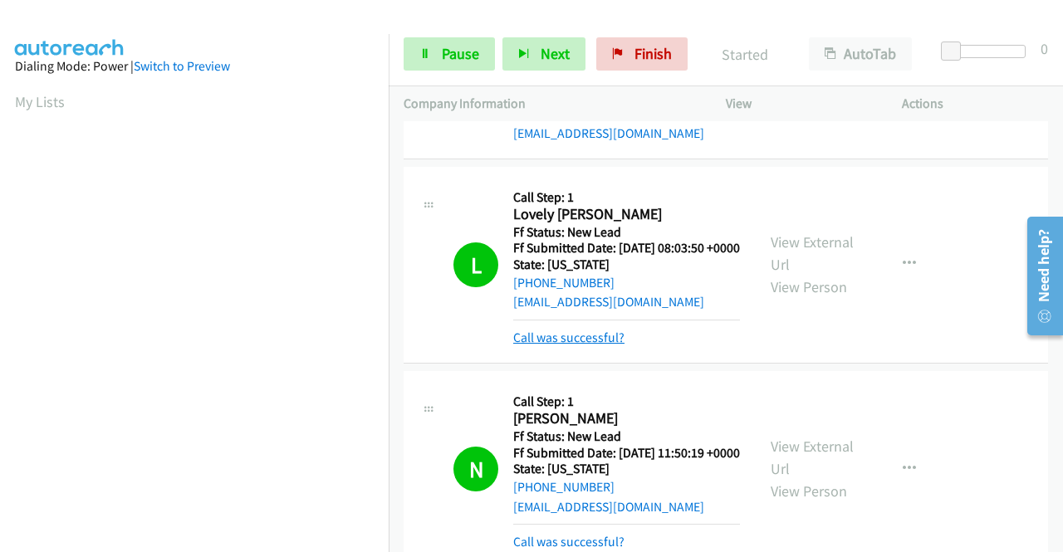
click at [618, 346] on link "Call was successful?" at bounding box center [568, 338] width 111 height 16
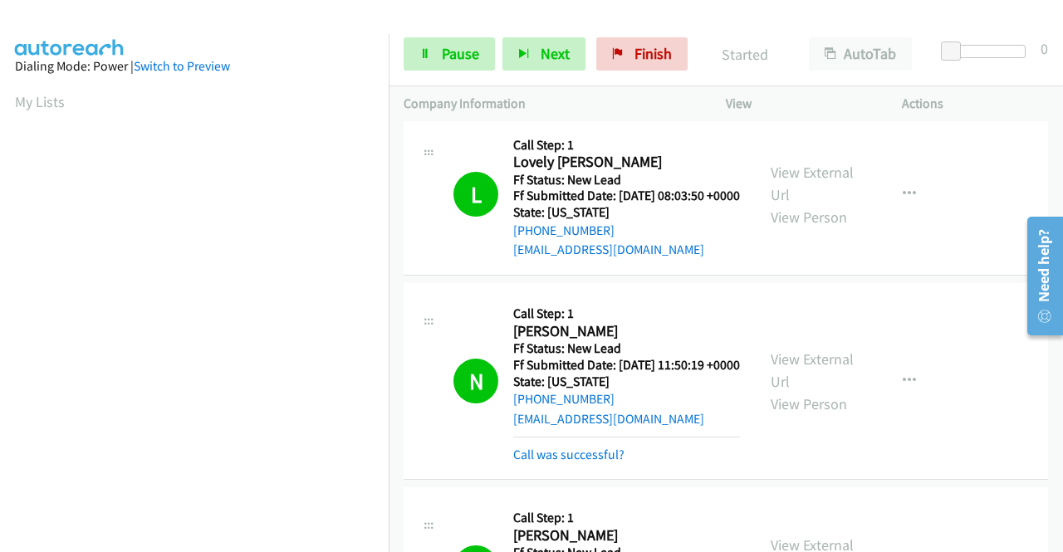
scroll to position [1485, 0]
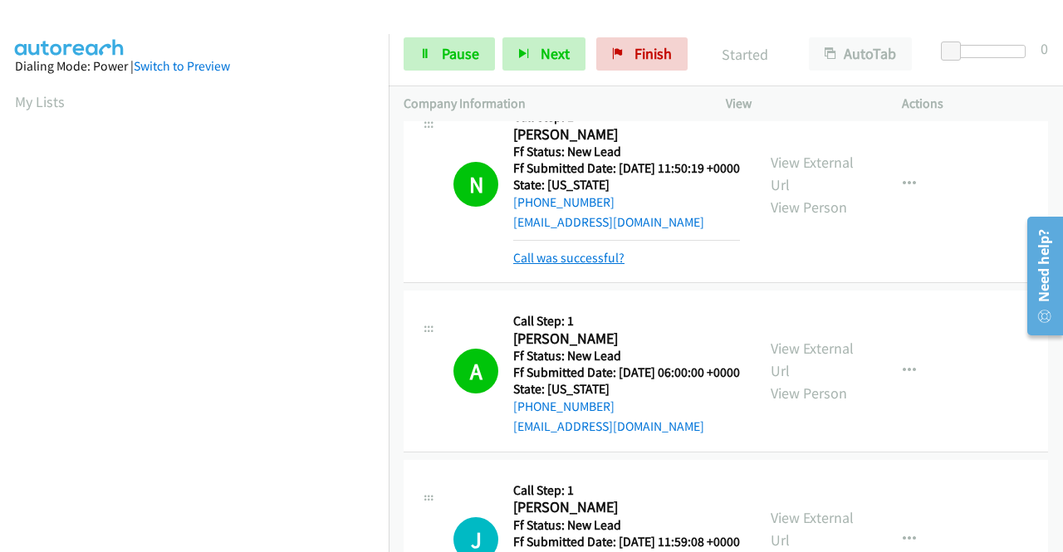
click at [595, 266] on link "Call was successful?" at bounding box center [568, 258] width 111 height 16
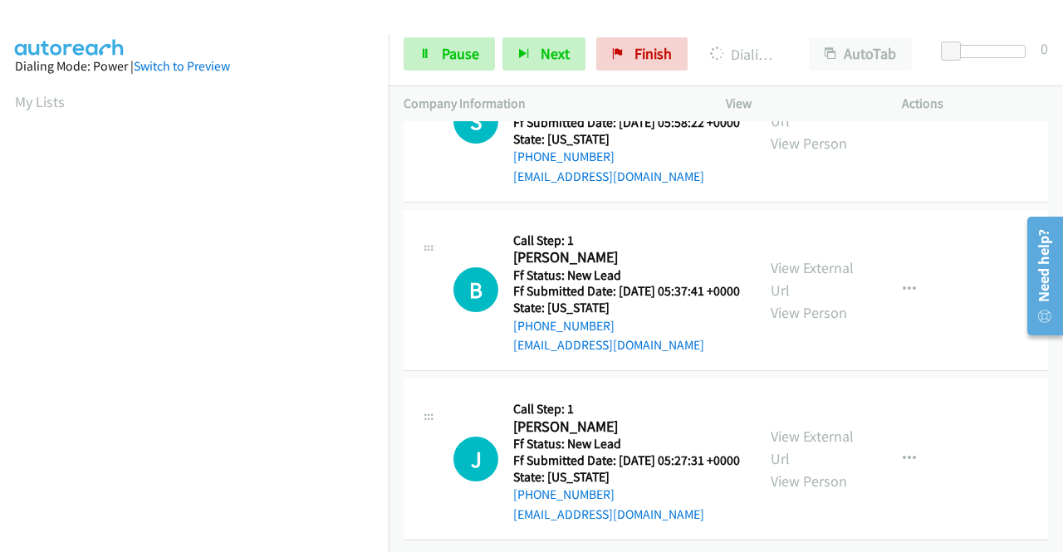
scroll to position [2399, 0]
click at [813, 258] on link "View External Url" at bounding box center [812, 279] width 83 height 42
click at [784, 427] on link "View External Url" at bounding box center [812, 448] width 83 height 42
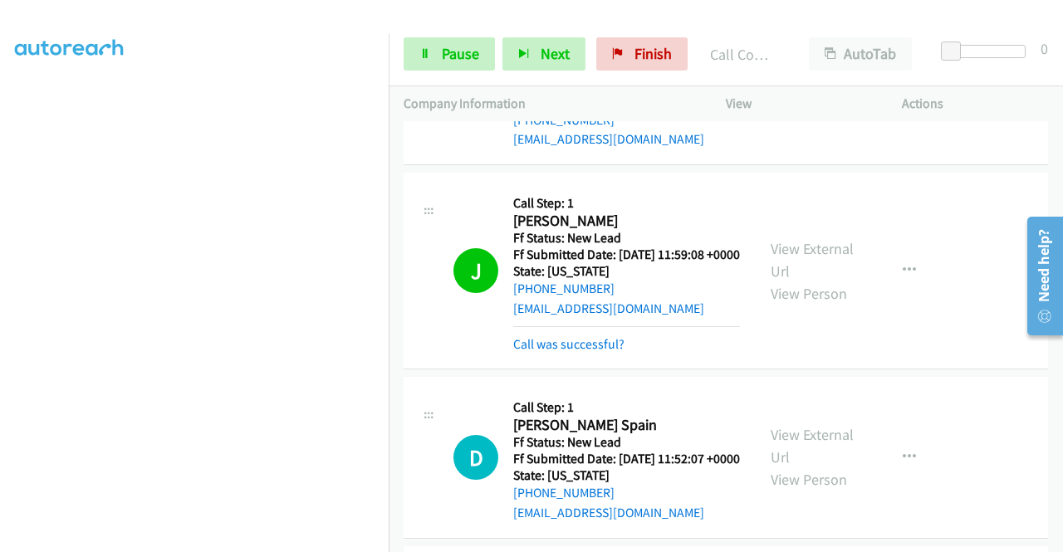
scroll to position [1820, 0]
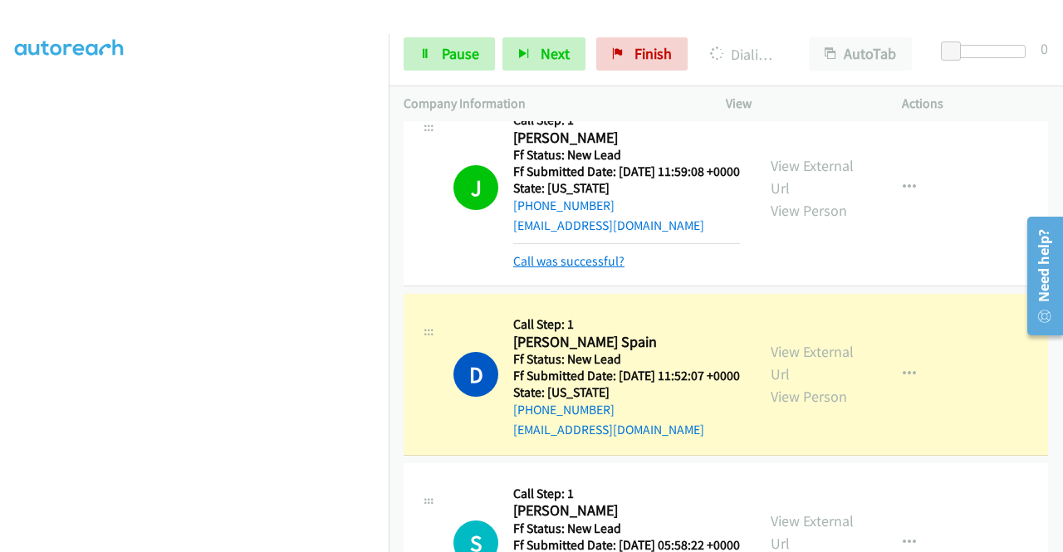
click at [576, 269] on link "Call was successful?" at bounding box center [568, 261] width 111 height 16
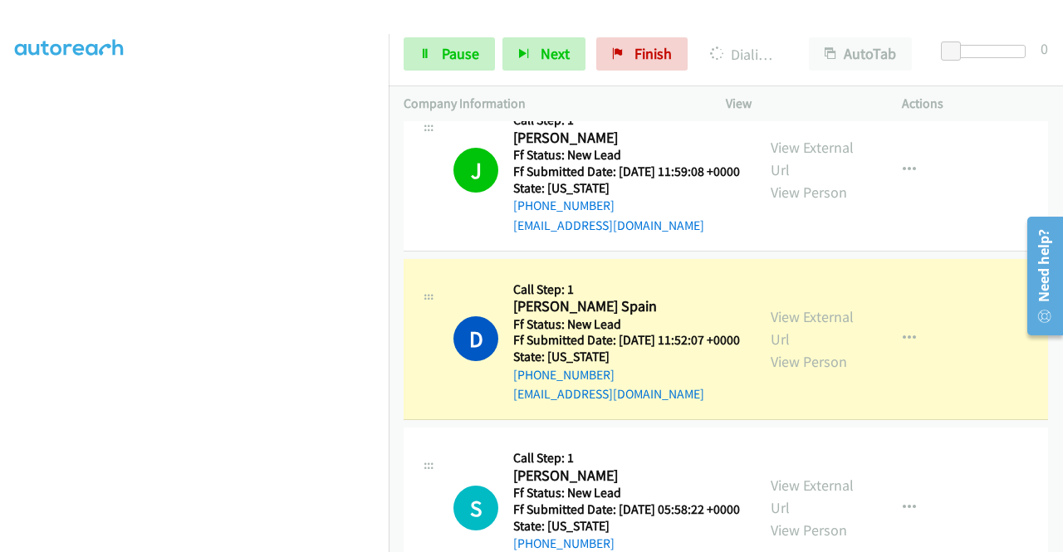
scroll to position [0, 0]
click at [831, 179] on link "View External Url" at bounding box center [812, 159] width 83 height 42
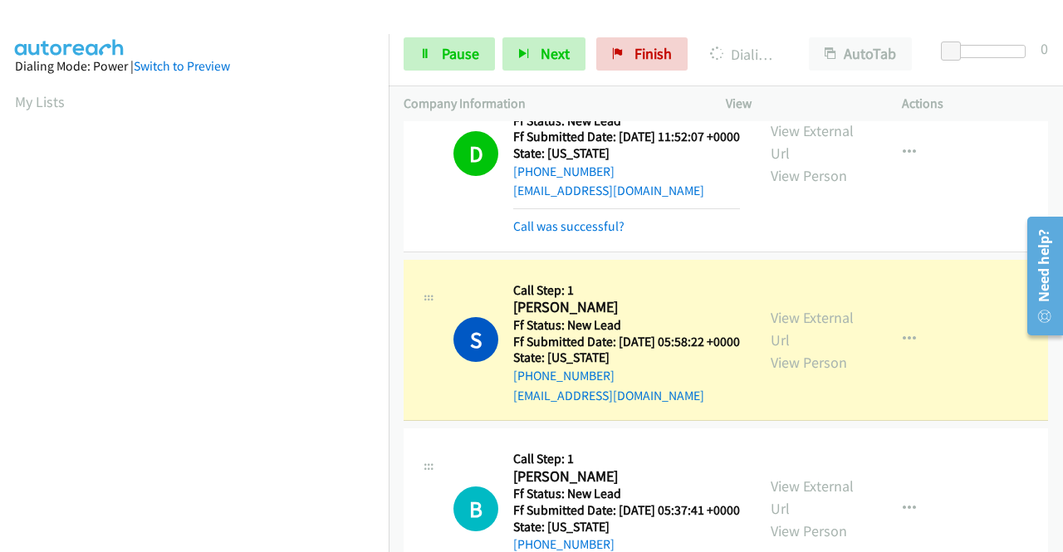
scroll to position [2069, 0]
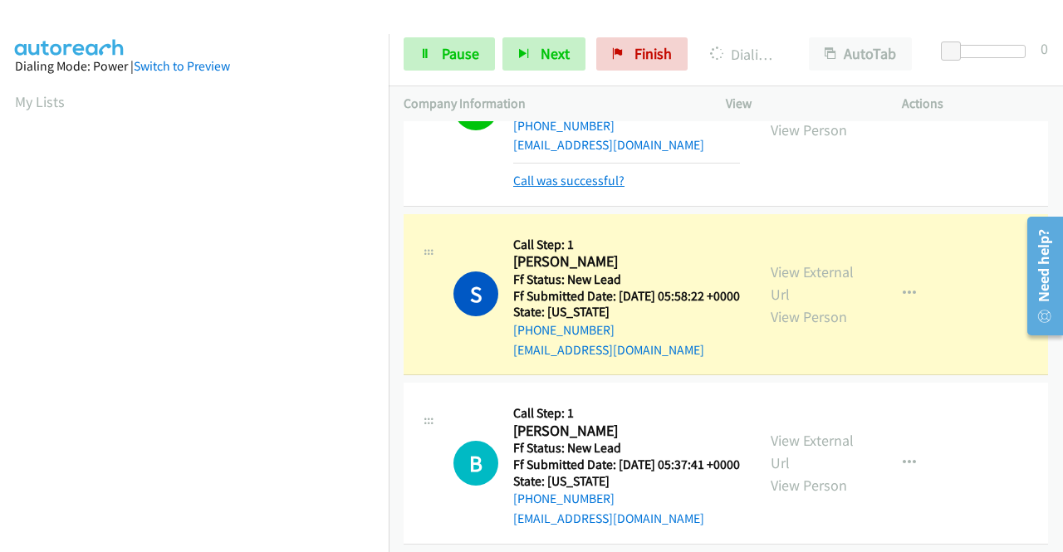
click at [602, 189] on link "Call was successful?" at bounding box center [568, 181] width 111 height 16
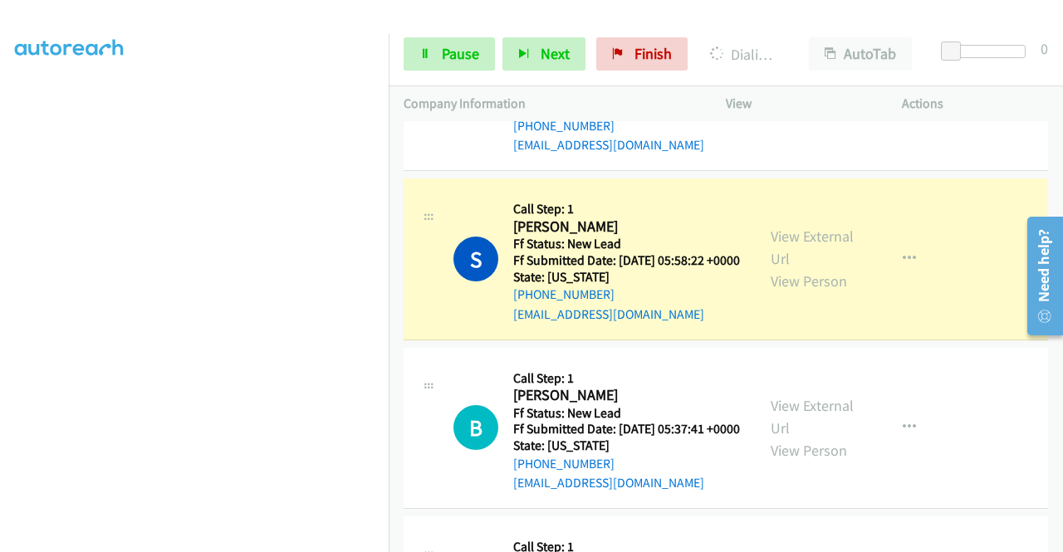
scroll to position [0, 0]
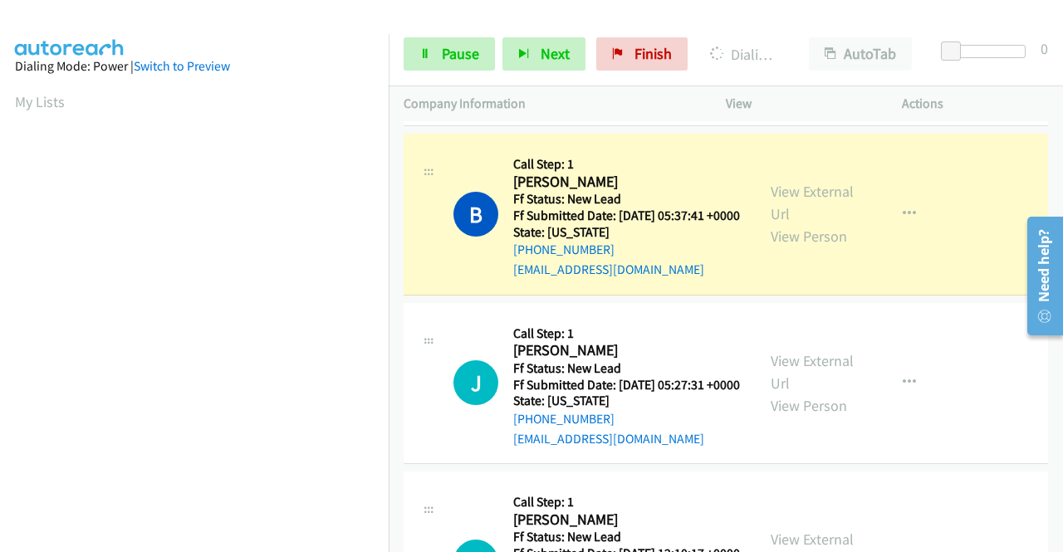
click at [591, 109] on link "Call was successful?" at bounding box center [568, 101] width 111 height 16
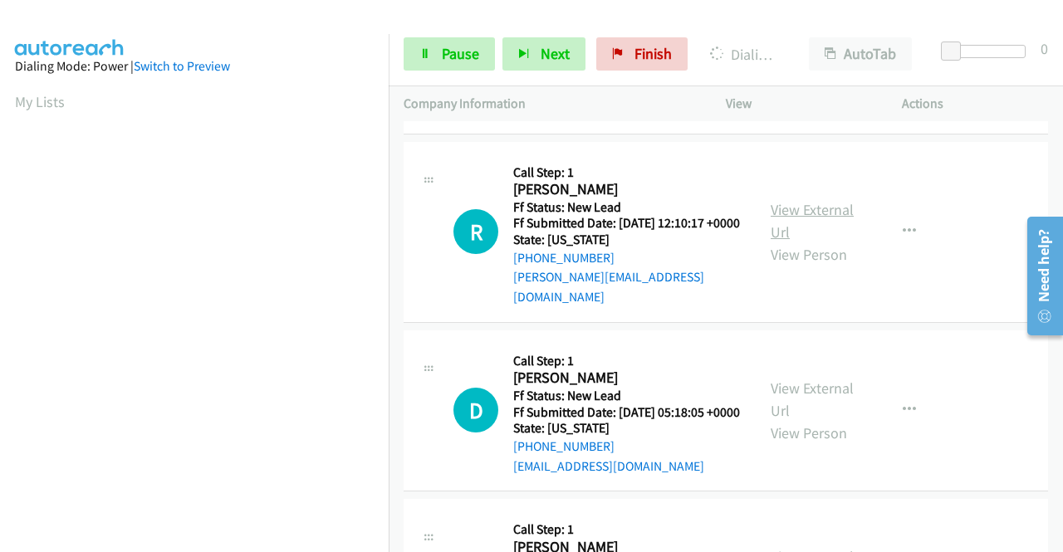
scroll to position [2650, 0]
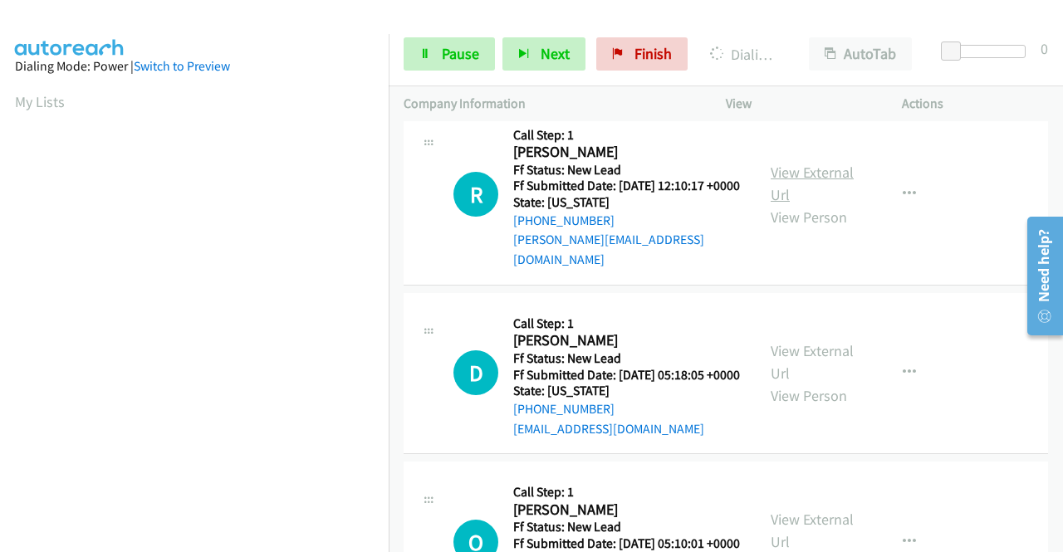
click at [801, 204] on link "View External Url" at bounding box center [812, 184] width 83 height 42
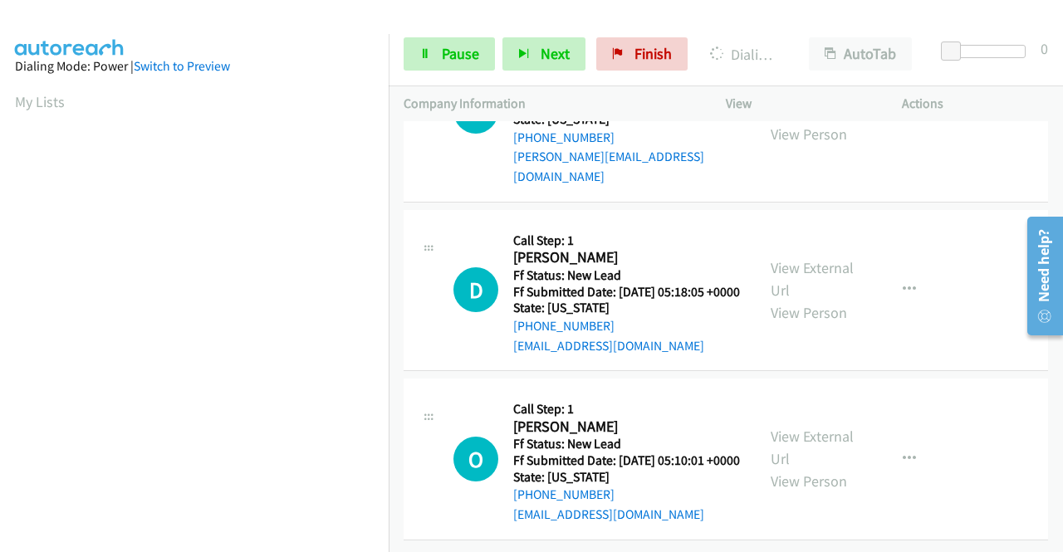
scroll to position [2816, 0]
click at [829, 324] on div "View External Url View Person" at bounding box center [814, 290] width 86 height 67
click at [824, 300] on link "View External Url" at bounding box center [812, 279] width 83 height 42
click at [812, 427] on link "View External Url" at bounding box center [812, 448] width 83 height 42
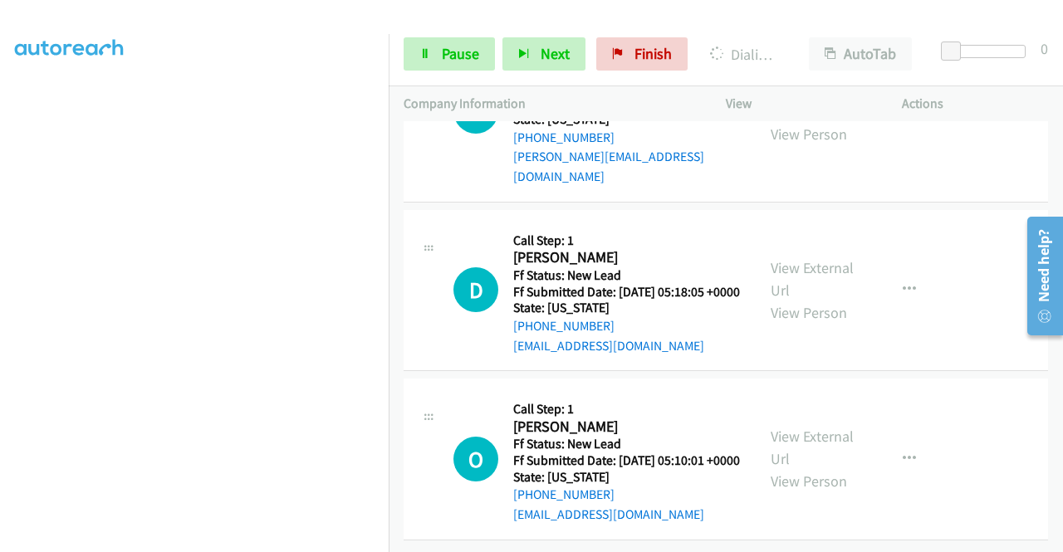
scroll to position [379, 0]
click at [561, 12] on div at bounding box center [524, 32] width 1048 height 64
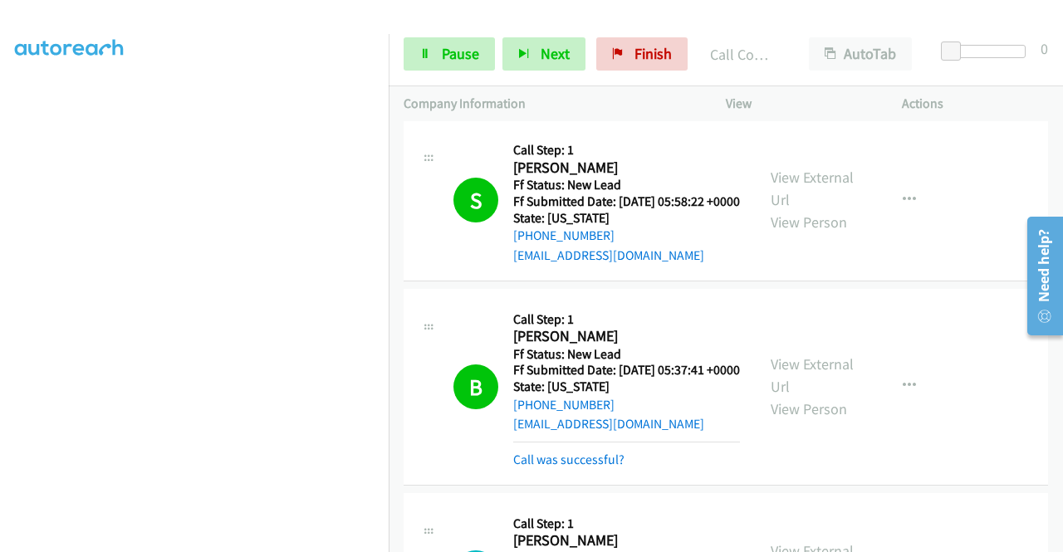
scroll to position [2327, 0]
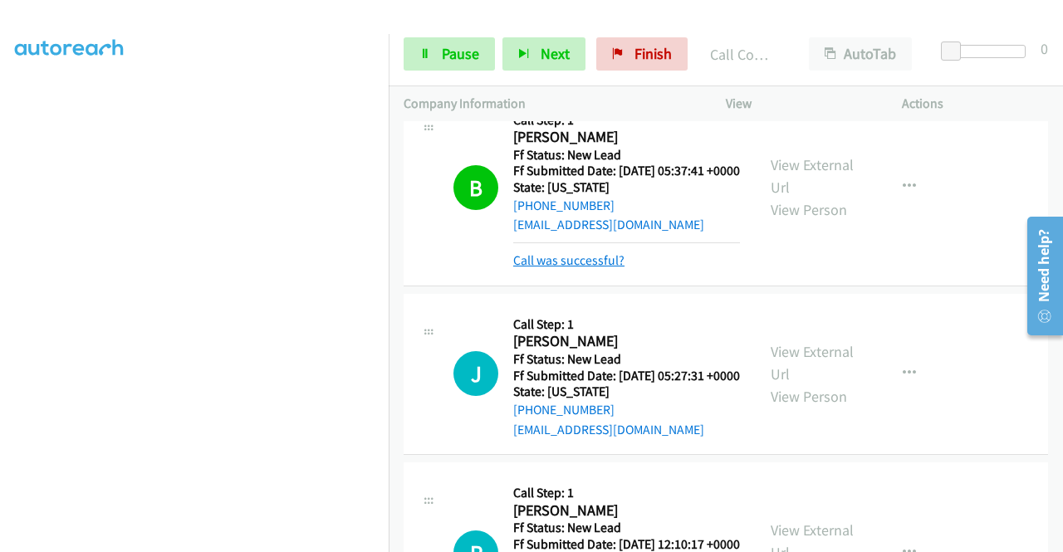
click at [563, 268] on link "Call was successful?" at bounding box center [568, 260] width 111 height 16
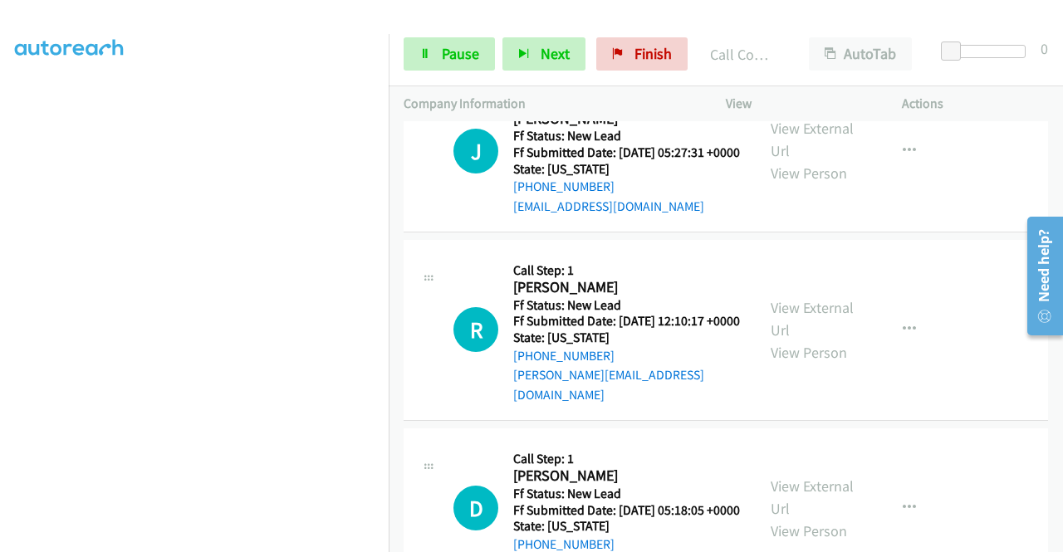
scroll to position [2576, 0]
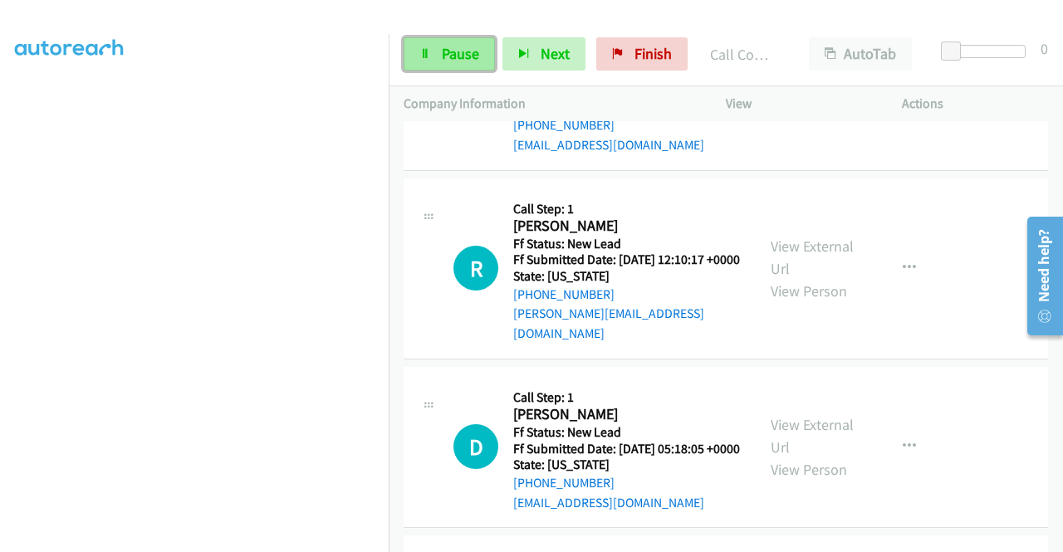
click at [453, 52] on span "Pause" at bounding box center [460, 53] width 37 height 19
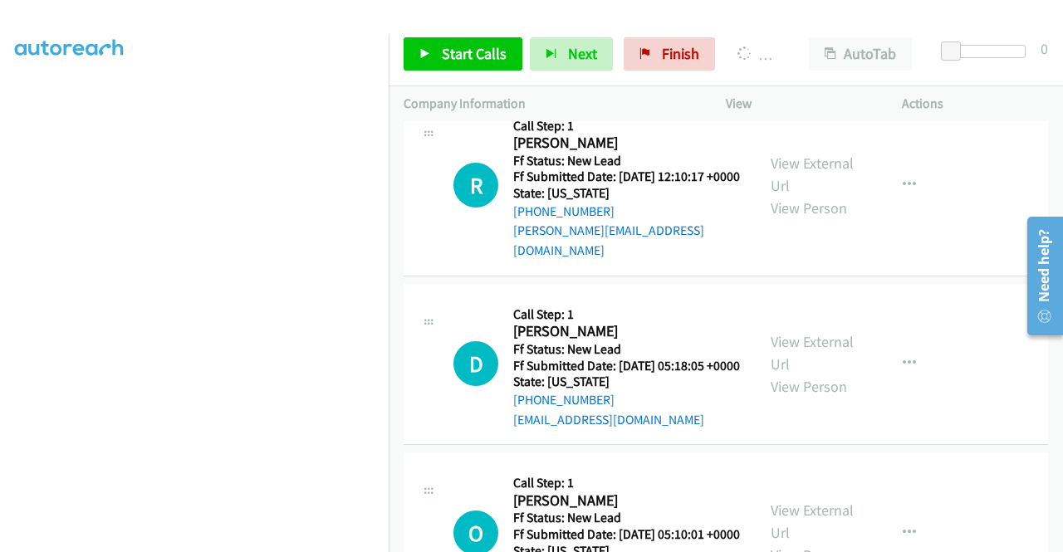
scroll to position [0, 0]
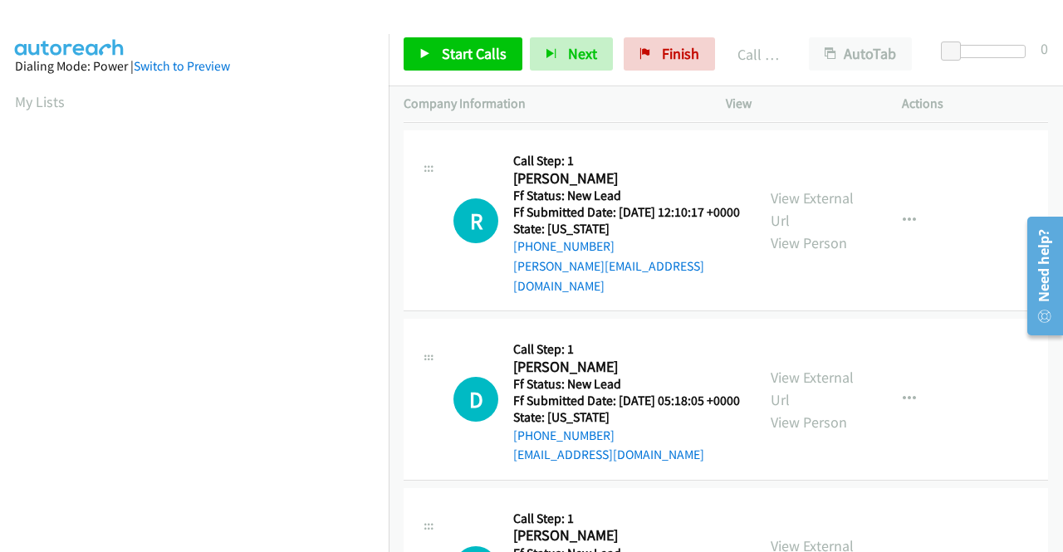
click at [568, 105] on link "Call was successful?" at bounding box center [568, 98] width 111 height 16
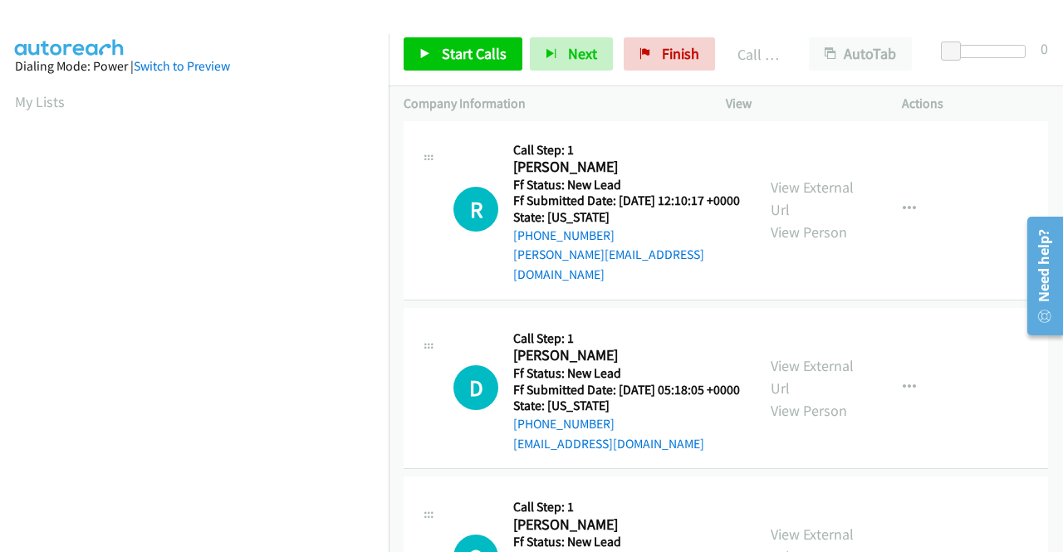
scroll to position [2743, 0]
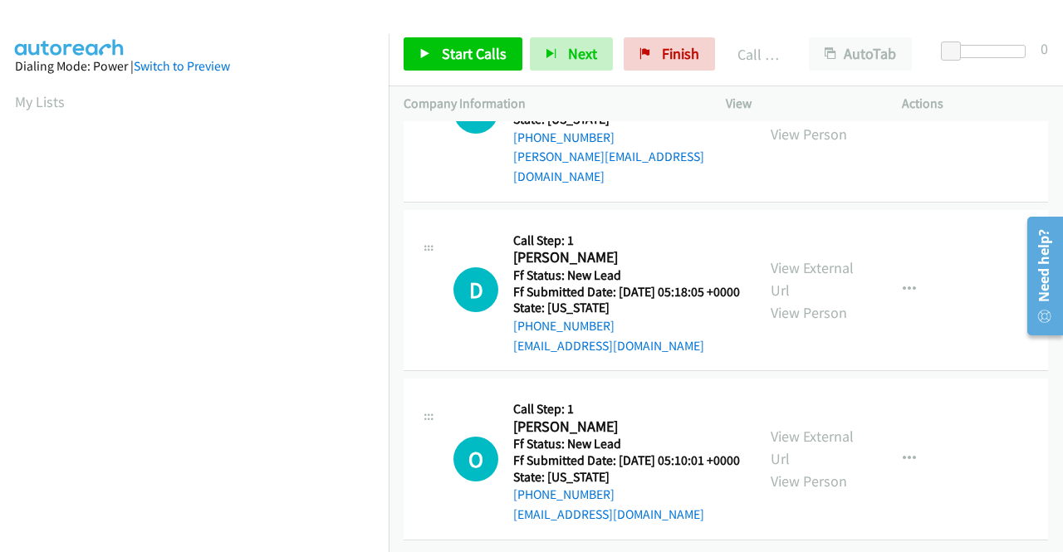
drag, startPoint x: 923, startPoint y: 379, endPoint x: 855, endPoint y: 338, distance: 78.6
click at [923, 372] on div "D Callback Scheduled Call Step: 1 Debbie Carter America/New_York Ff Status: New…" at bounding box center [726, 291] width 645 height 162
click at [475, 47] on span "Start Calls" at bounding box center [474, 53] width 65 height 19
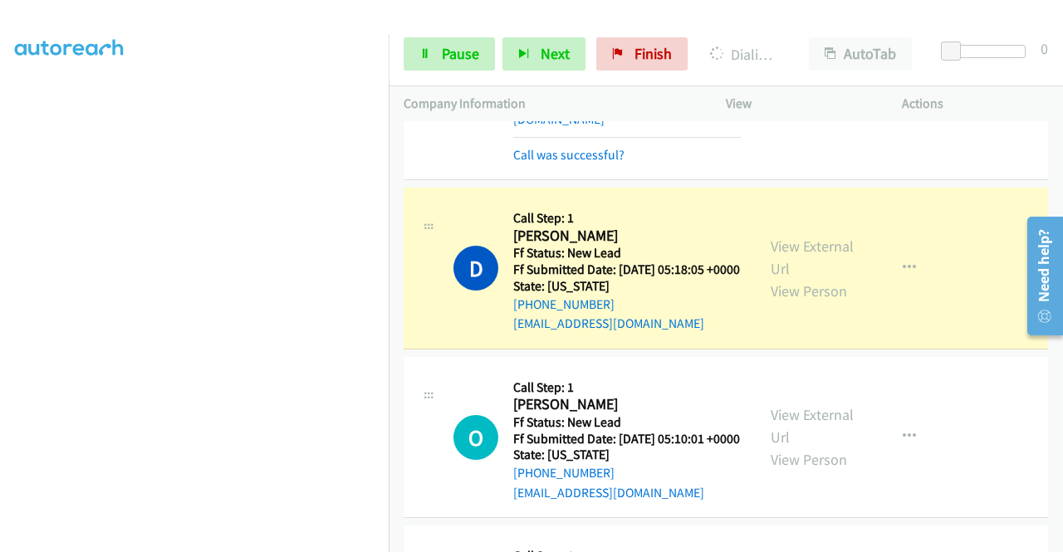
scroll to position [379, 0]
click at [570, 163] on link "Call was successful?" at bounding box center [568, 155] width 111 height 16
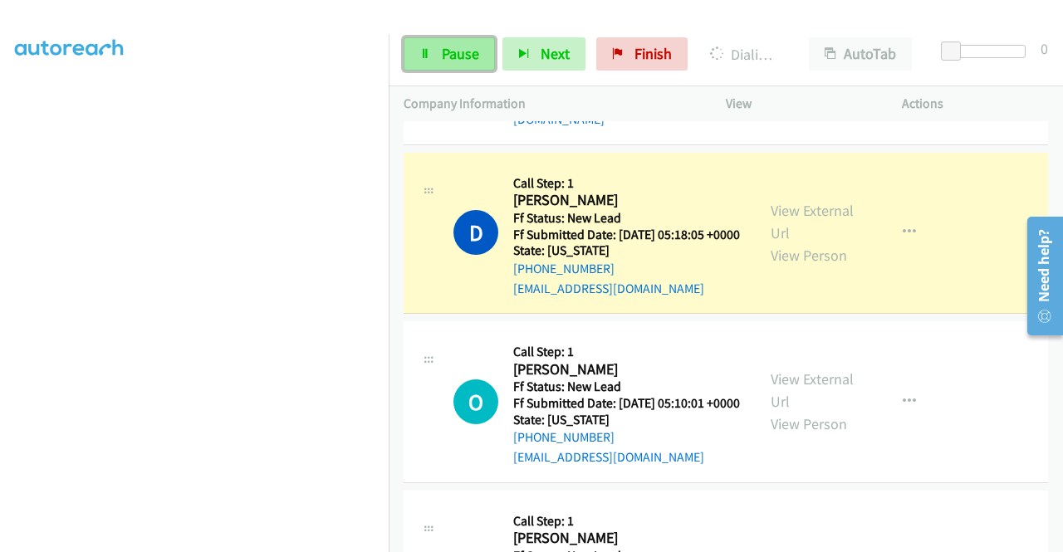
click at [429, 61] on link "Pause" at bounding box center [449, 53] width 91 height 33
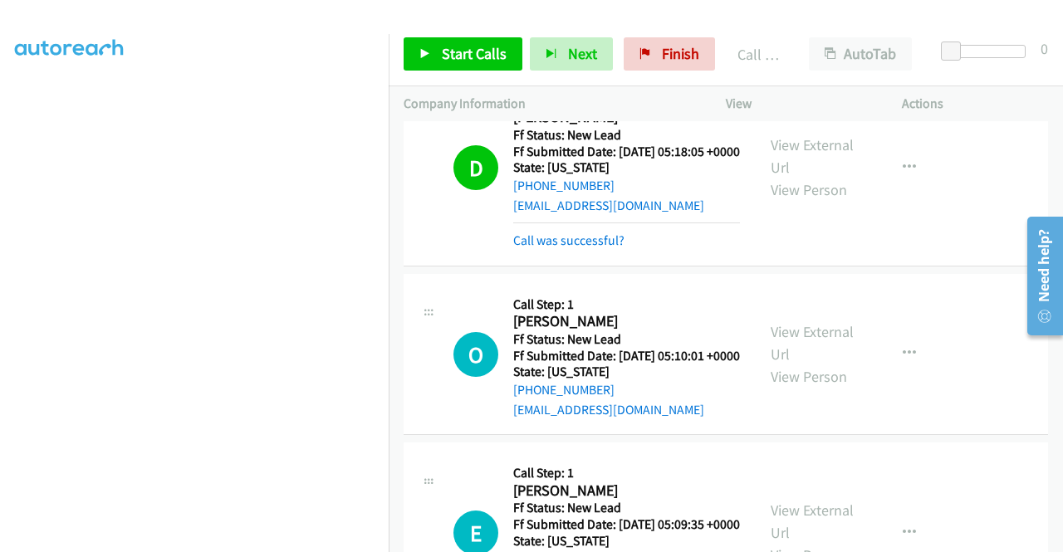
scroll to position [3040, 0]
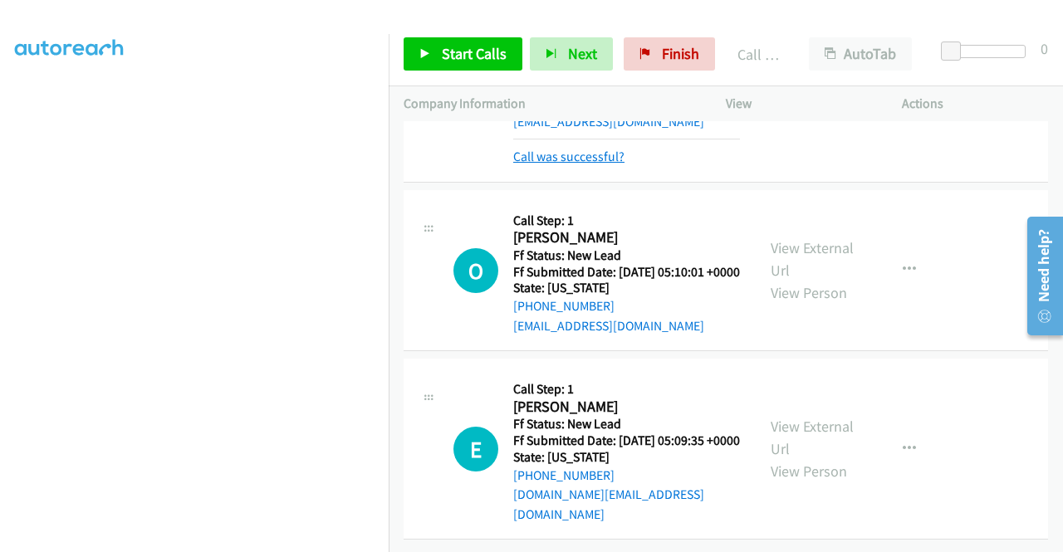
click at [618, 164] on link "Call was successful?" at bounding box center [568, 157] width 111 height 16
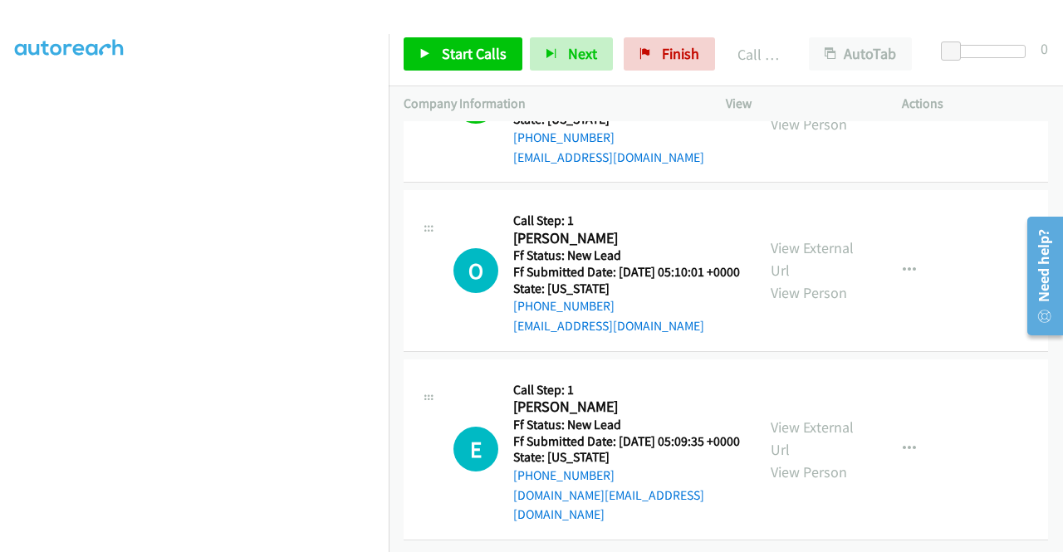
click at [902, 187] on td "D Callback Scheduled Call Step: 1 Debbie Carter America/New_York Ff Status: New…" at bounding box center [726, 101] width 674 height 169
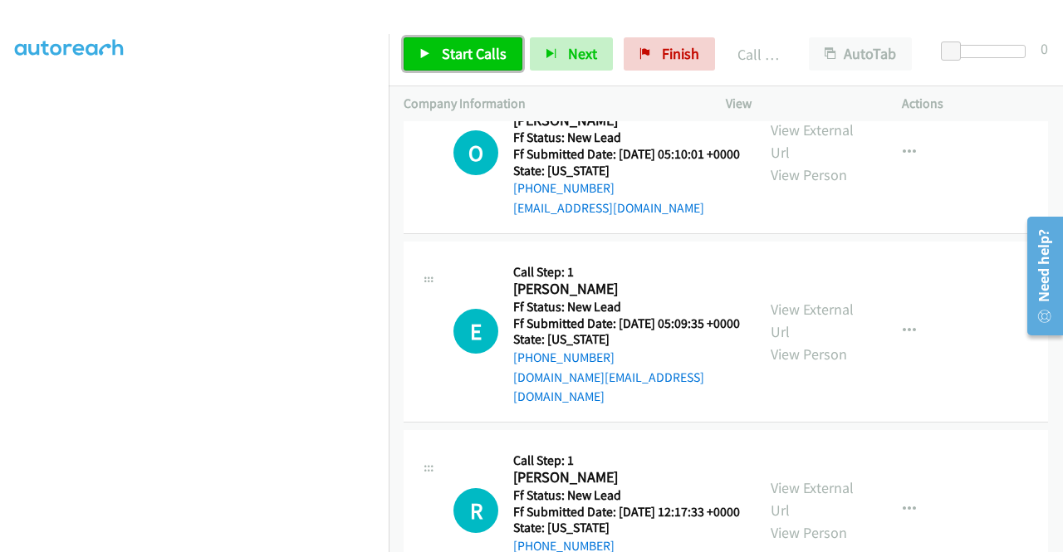
click at [460, 61] on span "Start Calls" at bounding box center [474, 53] width 65 height 19
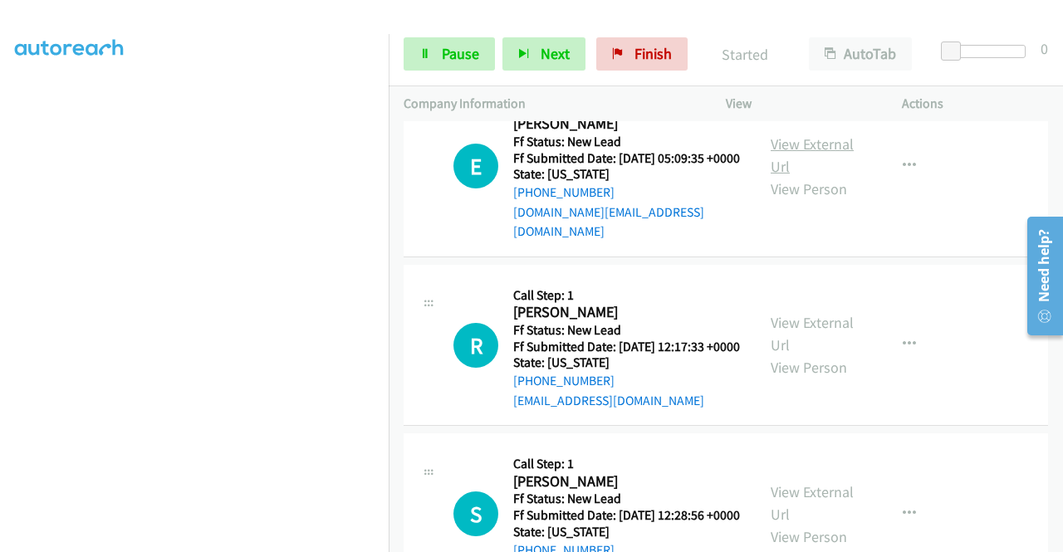
scroll to position [3206, 0]
click at [797, 175] on link "View External Url" at bounding box center [812, 155] width 83 height 42
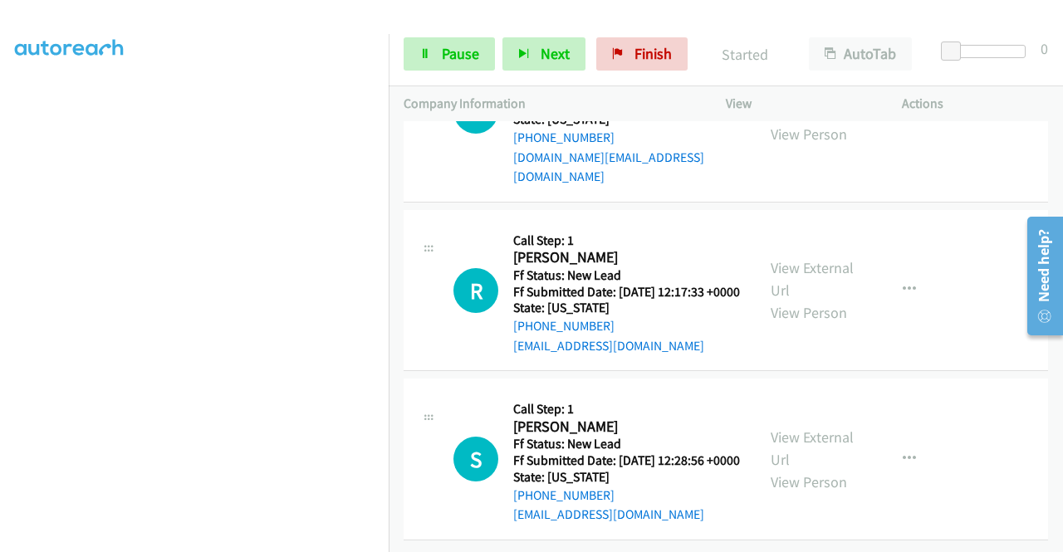
scroll to position [3289, 0]
click at [816, 324] on div "View External Url View Person" at bounding box center [814, 290] width 86 height 67
click at [816, 300] on link "View External Url" at bounding box center [812, 279] width 83 height 42
click at [835, 428] on link "View External Url" at bounding box center [812, 449] width 83 height 42
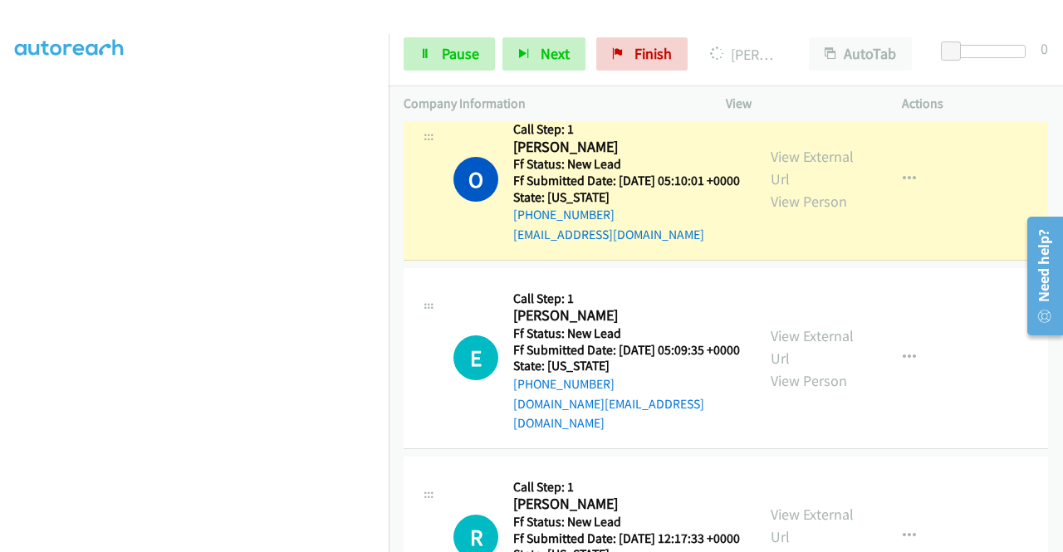
scroll to position [0, 0]
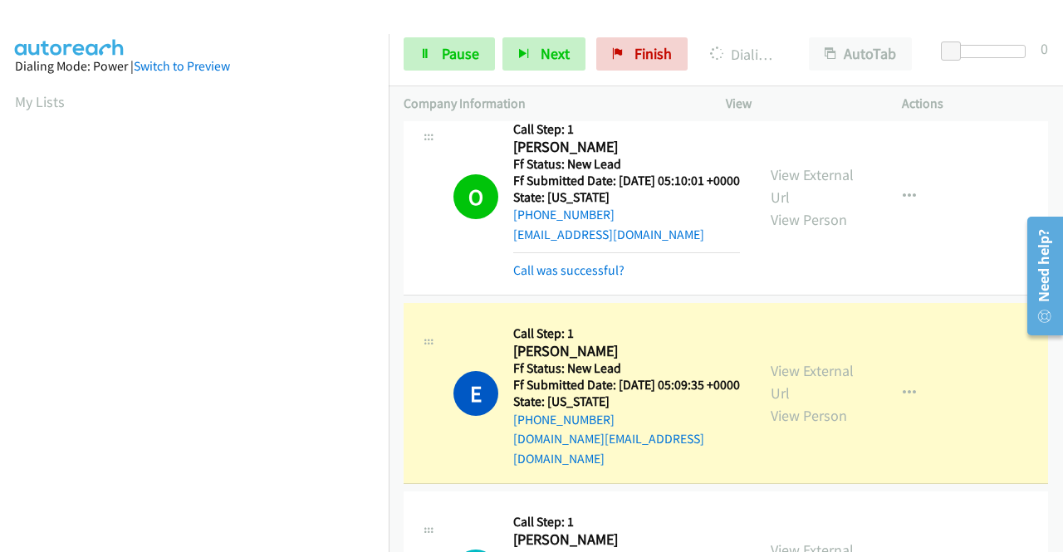
click at [598, 281] on div "Call was successful?" at bounding box center [626, 271] width 227 height 20
click at [598, 278] on link "Call was successful?" at bounding box center [568, 270] width 111 height 16
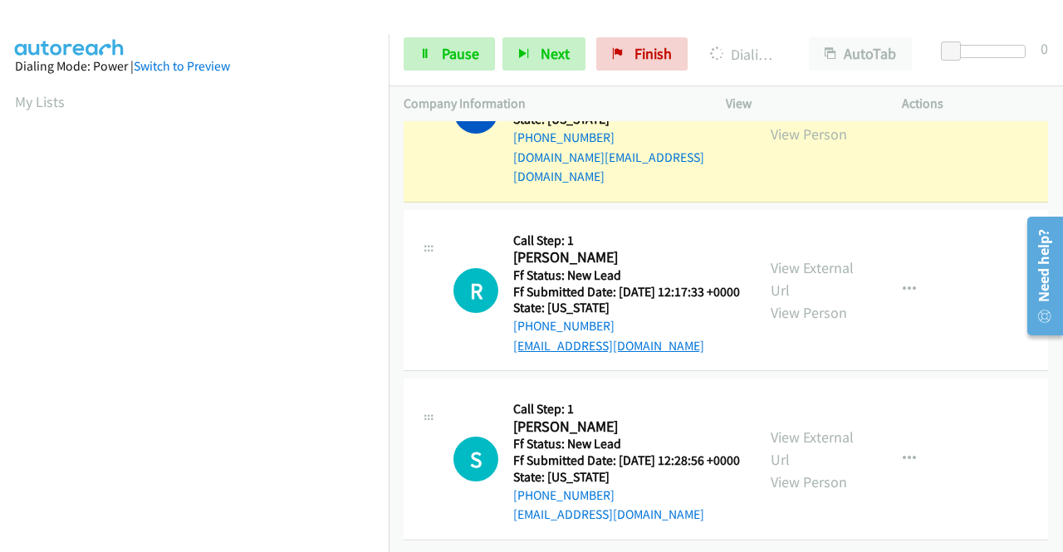
scroll to position [3346, 0]
click at [970, 206] on td "E Callback Scheduled Call Step: 1 Eden Mc Callister America/New_York Ff Status:…" at bounding box center [726, 111] width 674 height 189
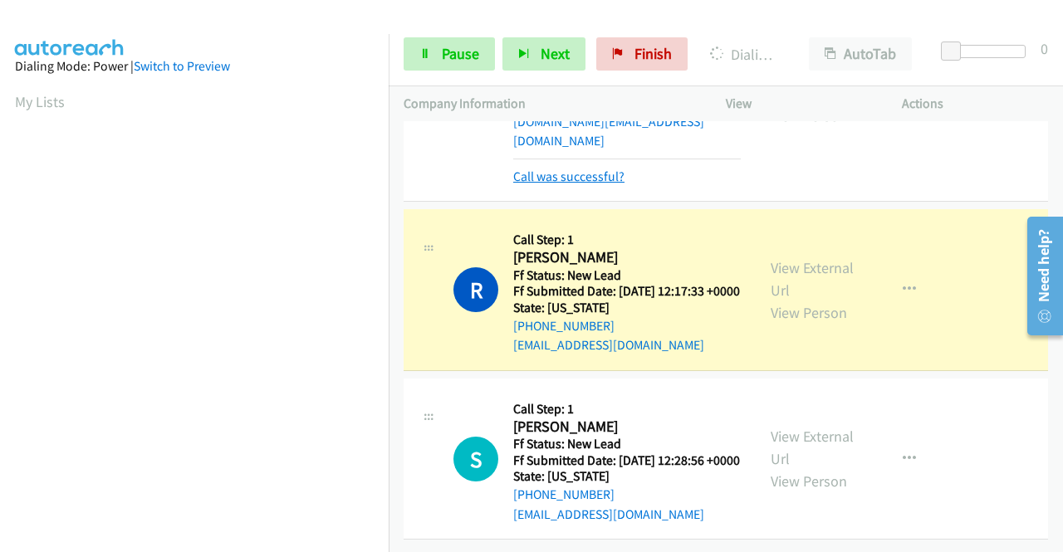
click at [610, 184] on link "Call was successful?" at bounding box center [568, 177] width 111 height 16
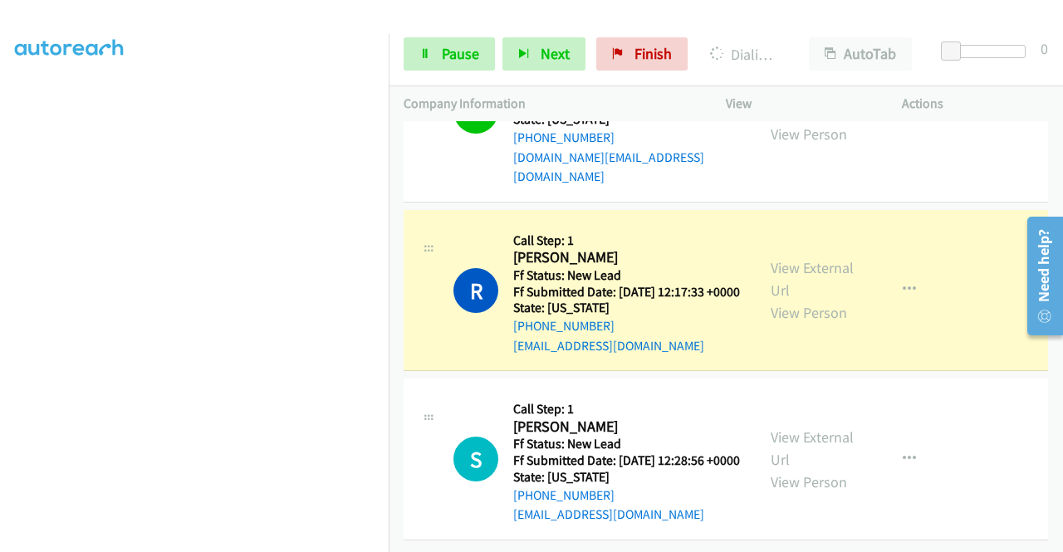
scroll to position [379, 0]
drag, startPoint x: 888, startPoint y: 344, endPoint x: 879, endPoint y: 341, distance: 9.5
click at [888, 344] on td "R Callback Scheduled Call Step: 1 Robert Zuber America/New_York Ff Status: New …" at bounding box center [726, 290] width 674 height 169
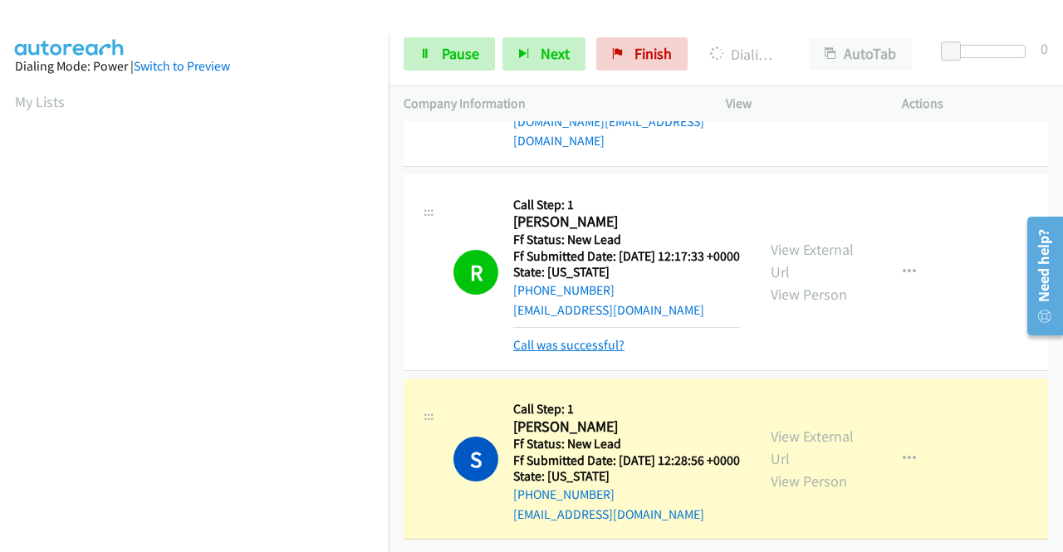
click at [563, 353] on link "Call was successful?" at bounding box center [568, 345] width 111 height 16
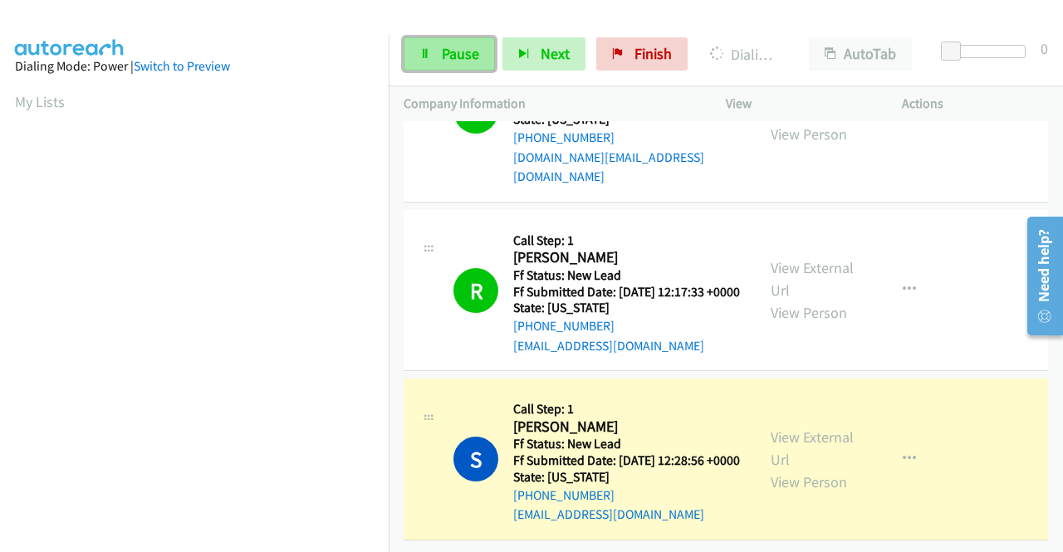
click at [442, 57] on span "Pause" at bounding box center [460, 53] width 37 height 19
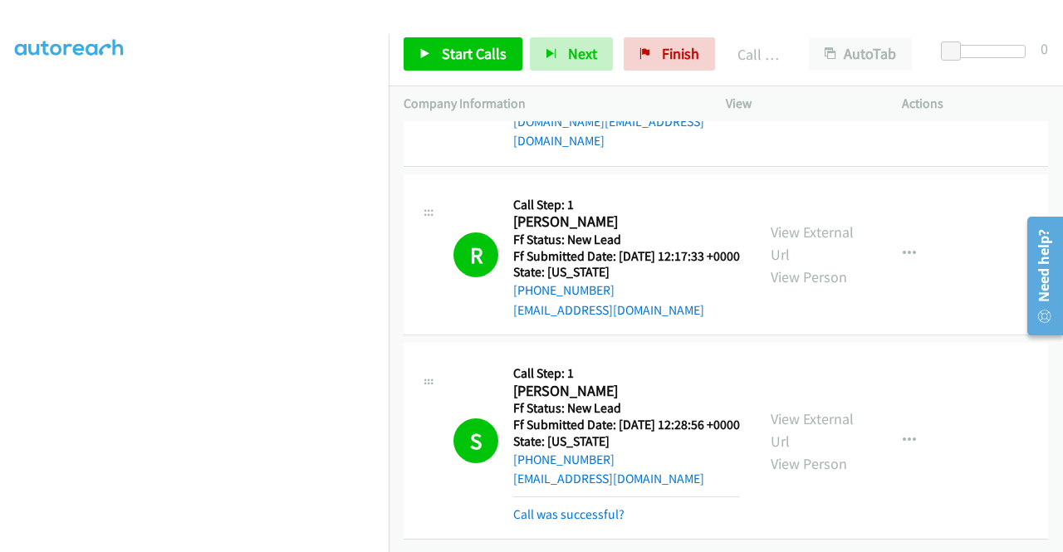
scroll to position [3622, 0]
click at [601, 507] on link "Call was successful?" at bounding box center [568, 515] width 111 height 16
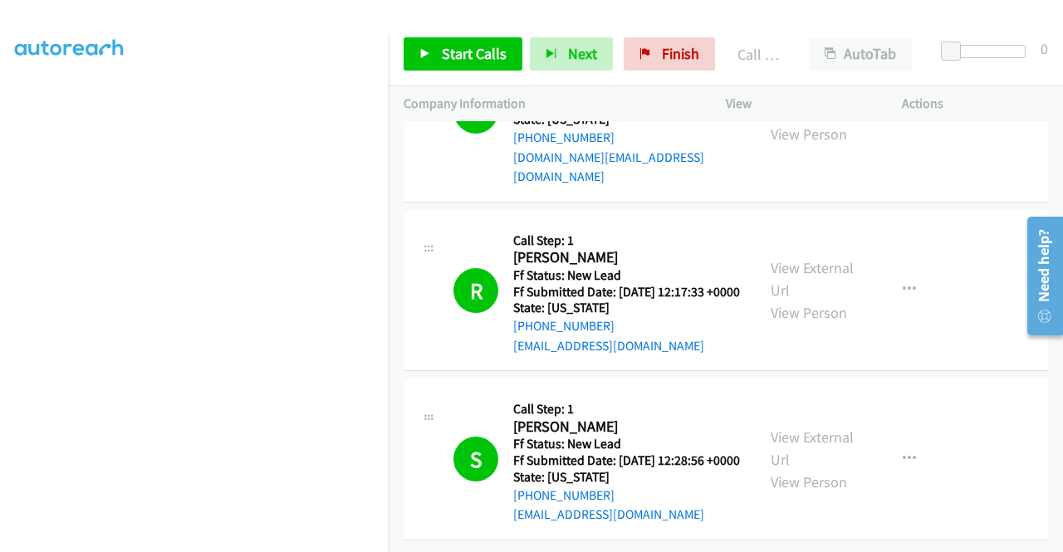
scroll to position [3586, 0]
click at [466, 61] on span "Start Calls" at bounding box center [474, 53] width 65 height 19
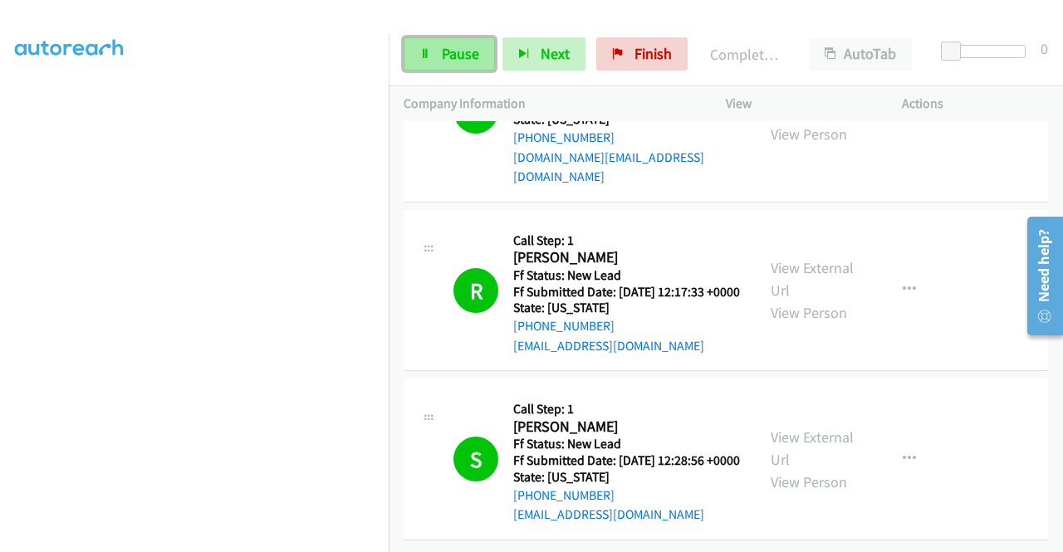
click at [473, 63] on link "Pause" at bounding box center [449, 53] width 91 height 33
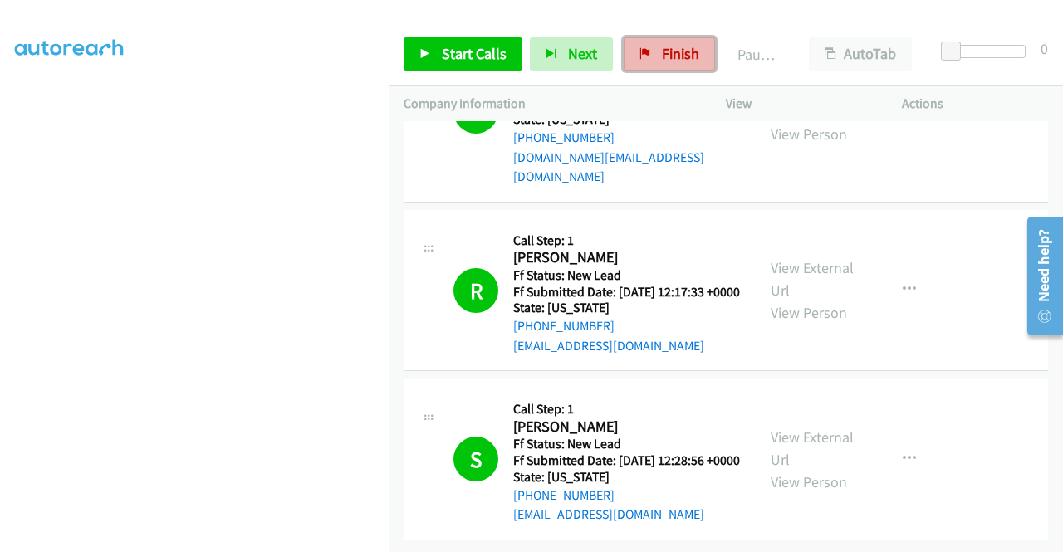
click at [669, 58] on span "Finish" at bounding box center [680, 53] width 37 height 19
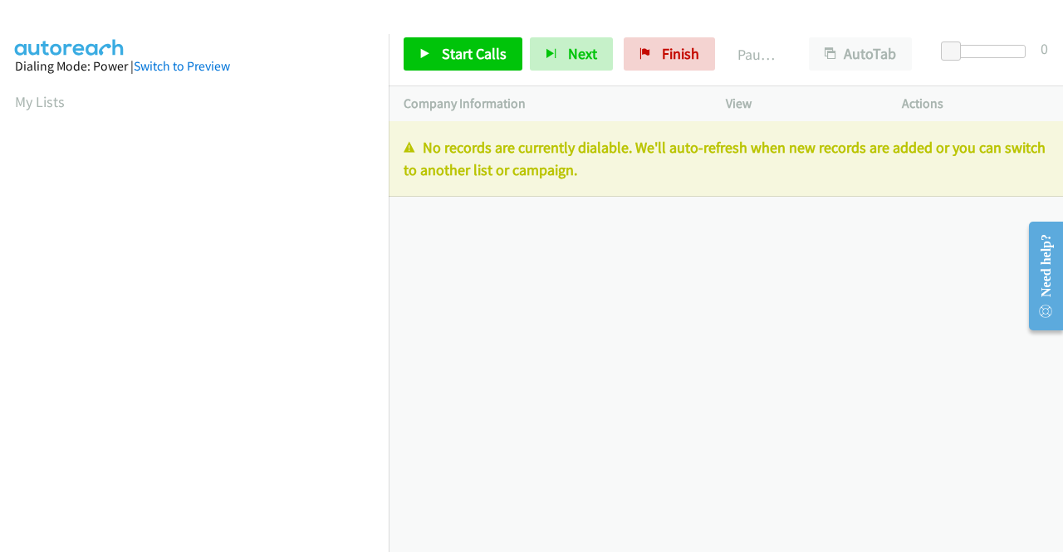
drag, startPoint x: 933, startPoint y: 299, endPoint x: 912, endPoint y: 266, distance: 39.2
click at [933, 299] on div "[PHONE_NUMBER] Call failed - Please reload the list and try again The Callbar F…" at bounding box center [726, 336] width 674 height 431
drag, startPoint x: 657, startPoint y: 47, endPoint x: 595, endPoint y: 96, distance: 78.7
click at [662, 47] on span "Finish" at bounding box center [680, 53] width 37 height 19
